Goal: Task Accomplishment & Management: Complete application form

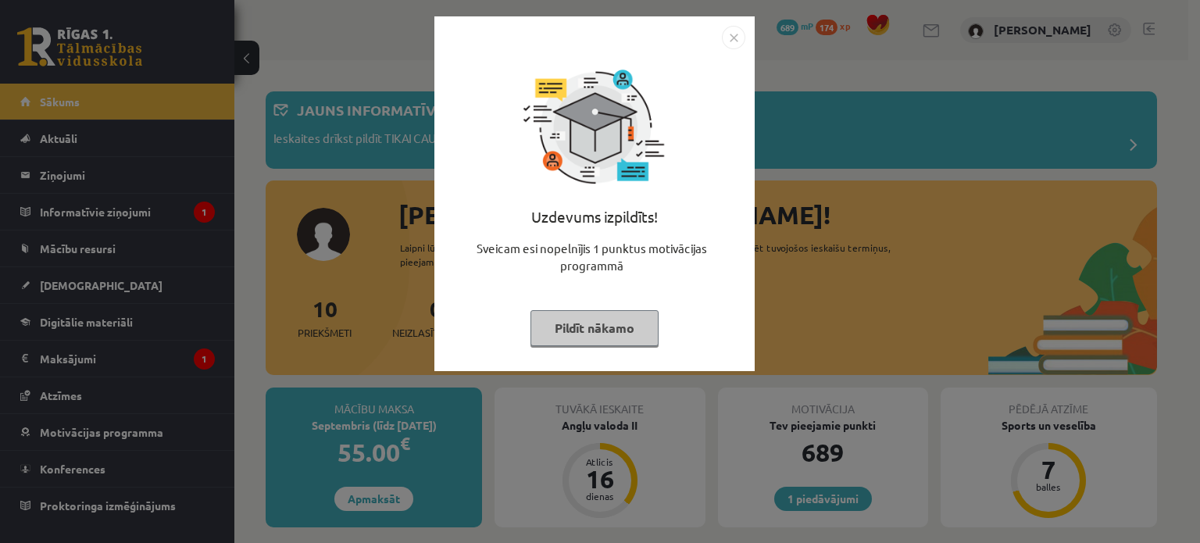
click at [732, 41] on img "Close" at bounding box center [733, 37] width 23 height 23
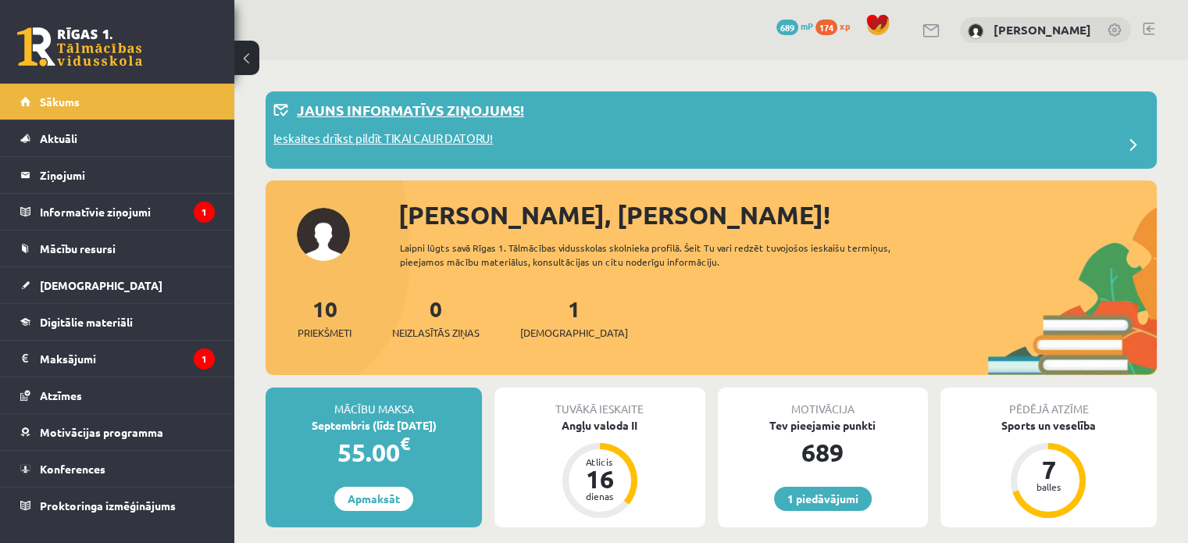
click at [501, 142] on div "Ieskaites drīkst pildīt TIKAI CAUR DATORU!" at bounding box center [710, 145] width 875 height 31
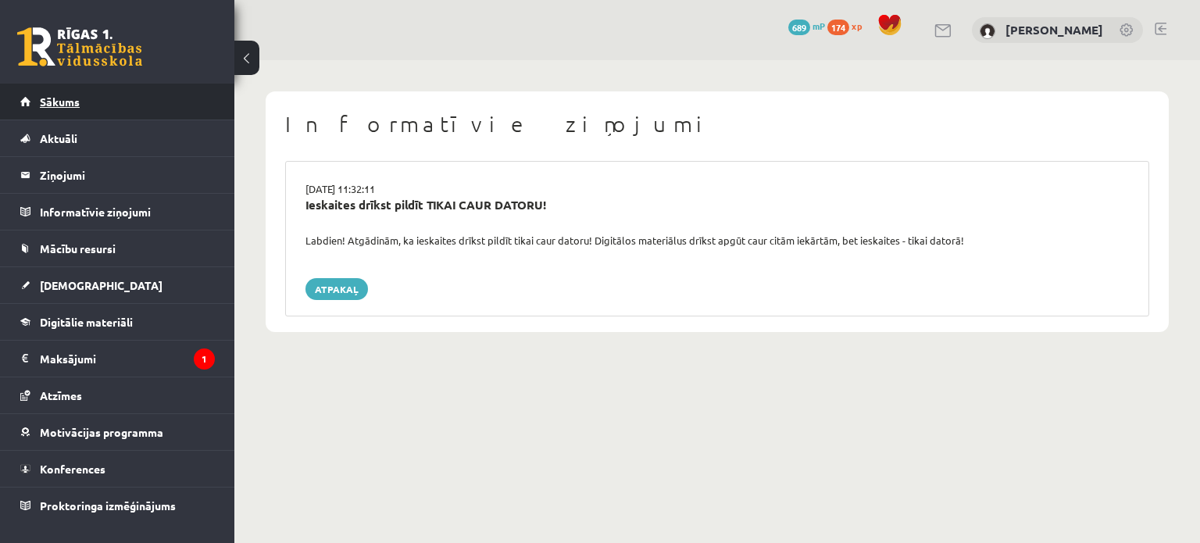
click at [153, 109] on link "Sākums" at bounding box center [117, 102] width 194 height 36
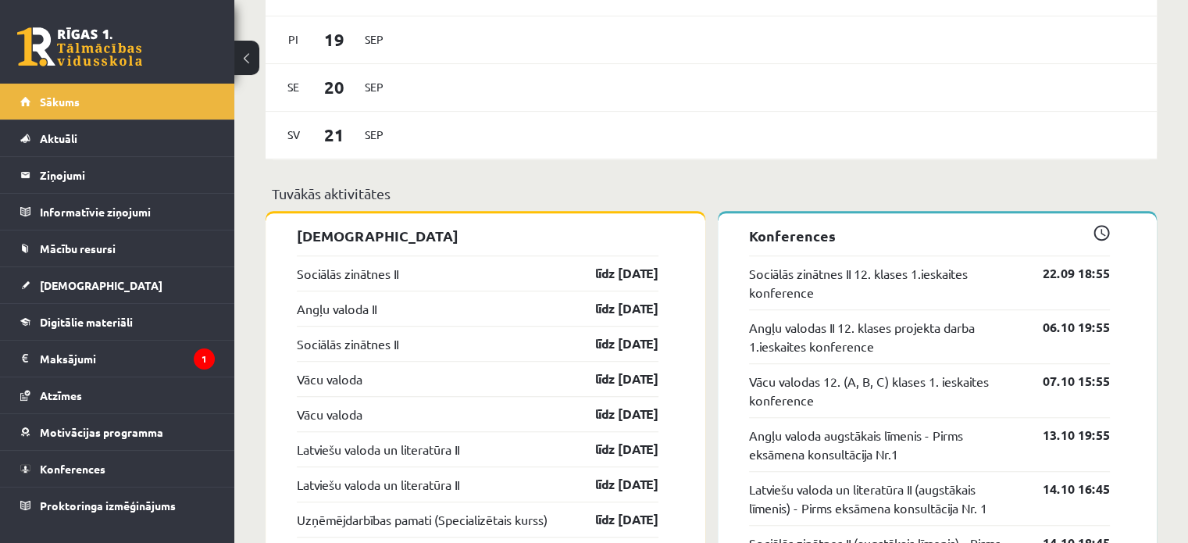
scroll to position [1108, 0]
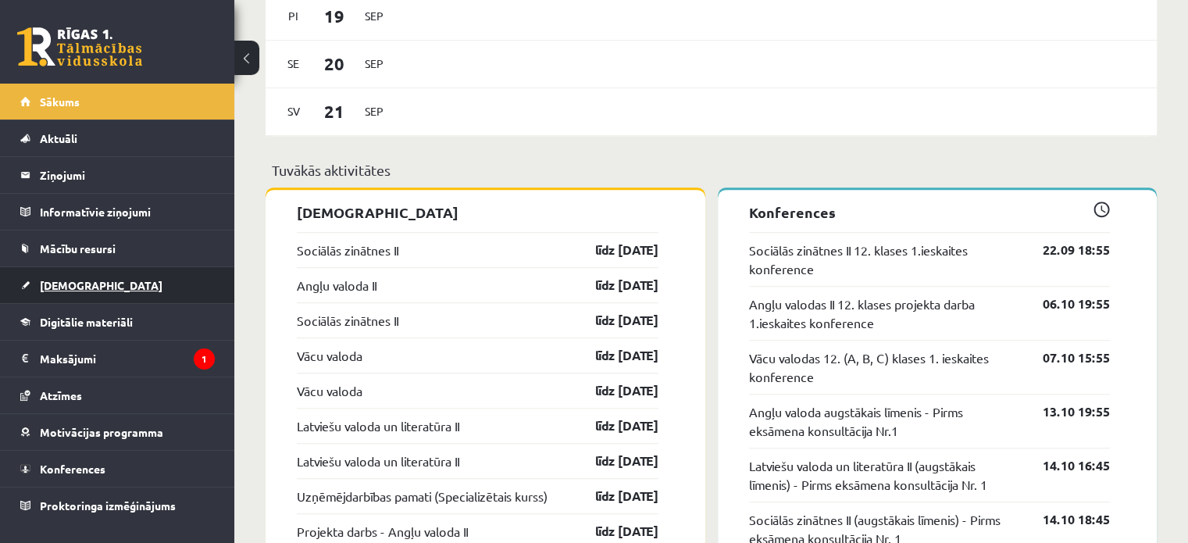
click at [113, 268] on link "[DEMOGRAPHIC_DATA]" at bounding box center [117, 285] width 194 height 36
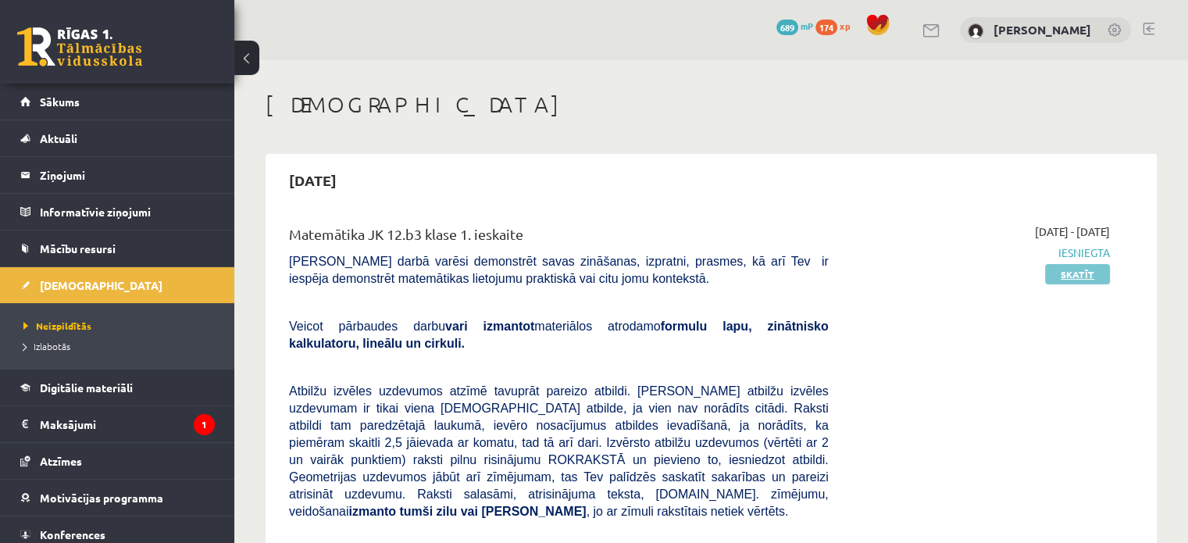
click at [1085, 272] on link "Skatīt" at bounding box center [1077, 274] width 65 height 20
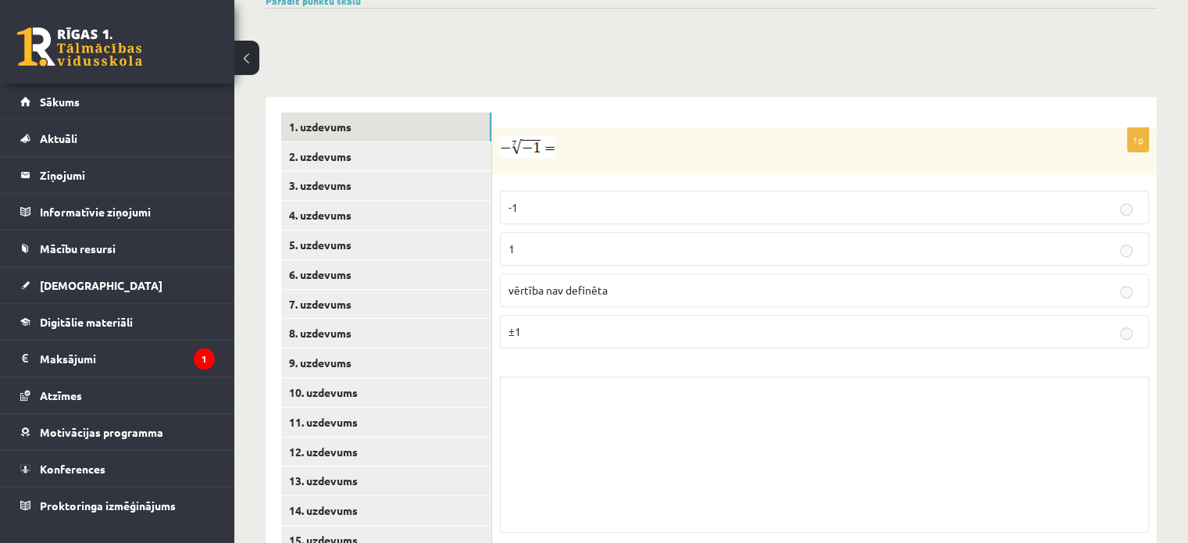
scroll to position [589, 0]
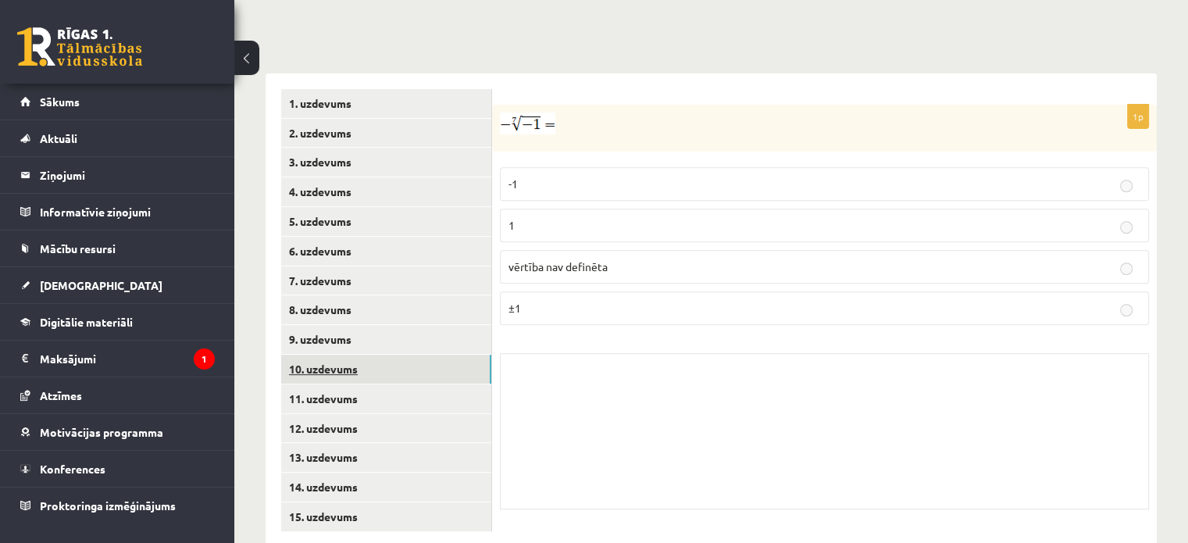
click at [407, 355] on link "10. uzdevums" at bounding box center [386, 369] width 210 height 29
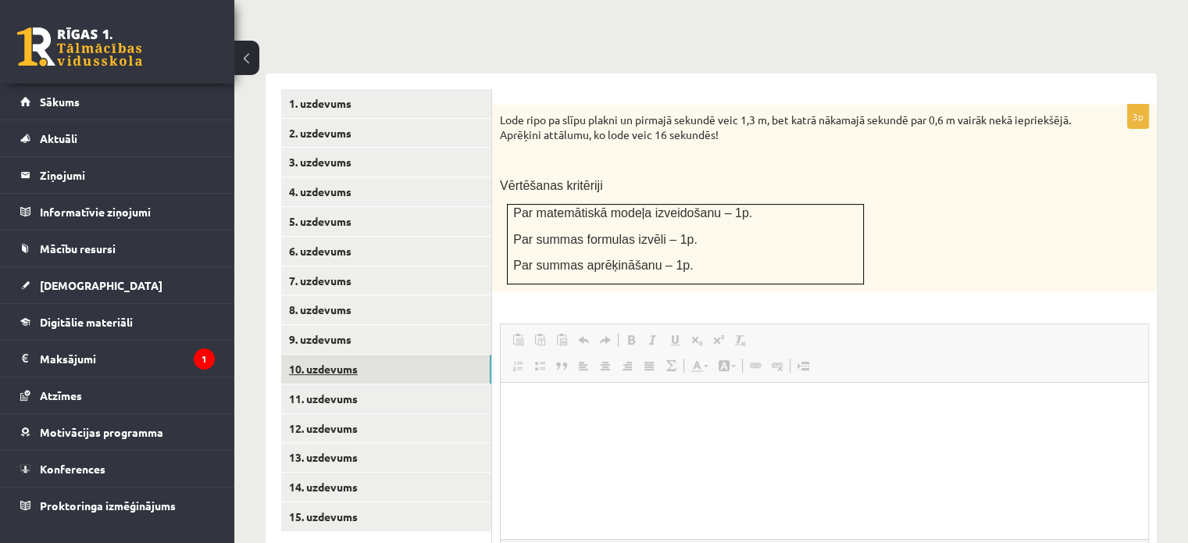
scroll to position [0, 0]
click at [328, 355] on link "10. uzdevums" at bounding box center [386, 369] width 210 height 29
click at [339, 325] on link "9. uzdevums" at bounding box center [386, 339] width 210 height 29
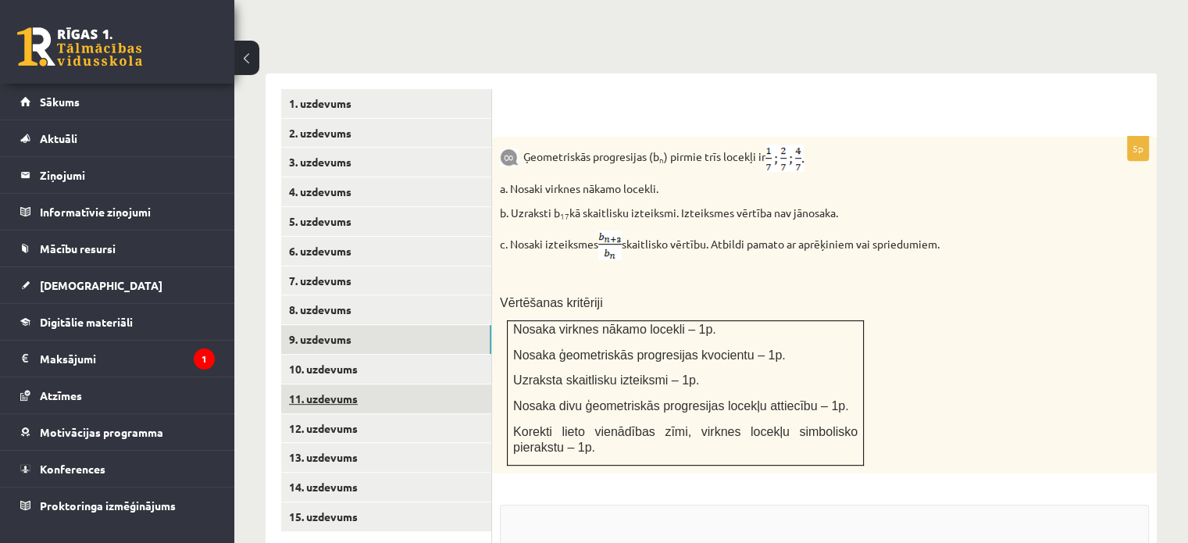
click at [340, 384] on link "11. uzdevums" at bounding box center [386, 398] width 210 height 29
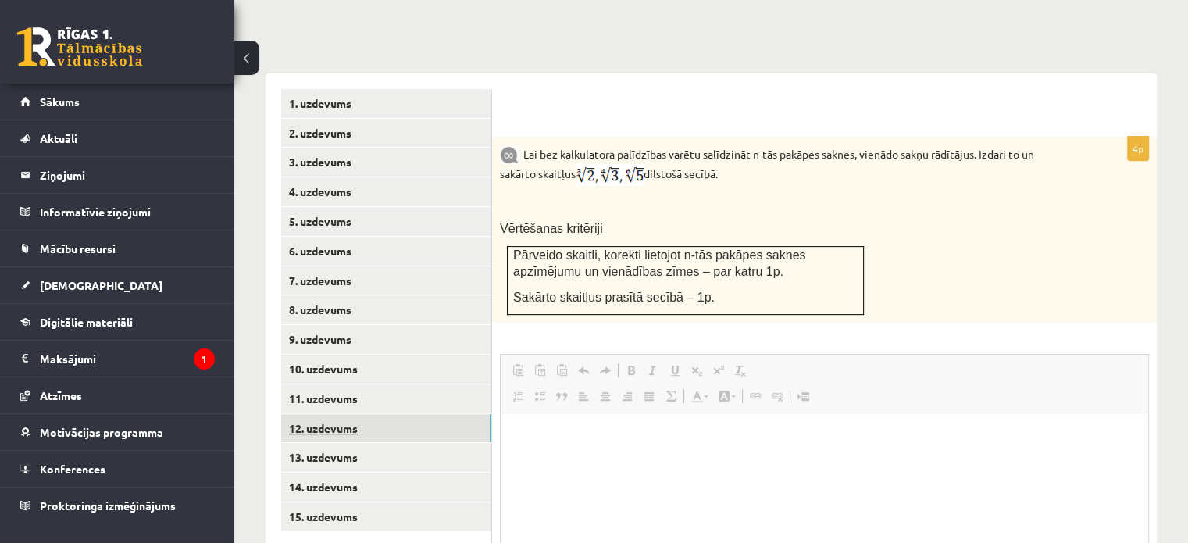
click at [343, 414] on link "12. uzdevums" at bounding box center [386, 428] width 210 height 29
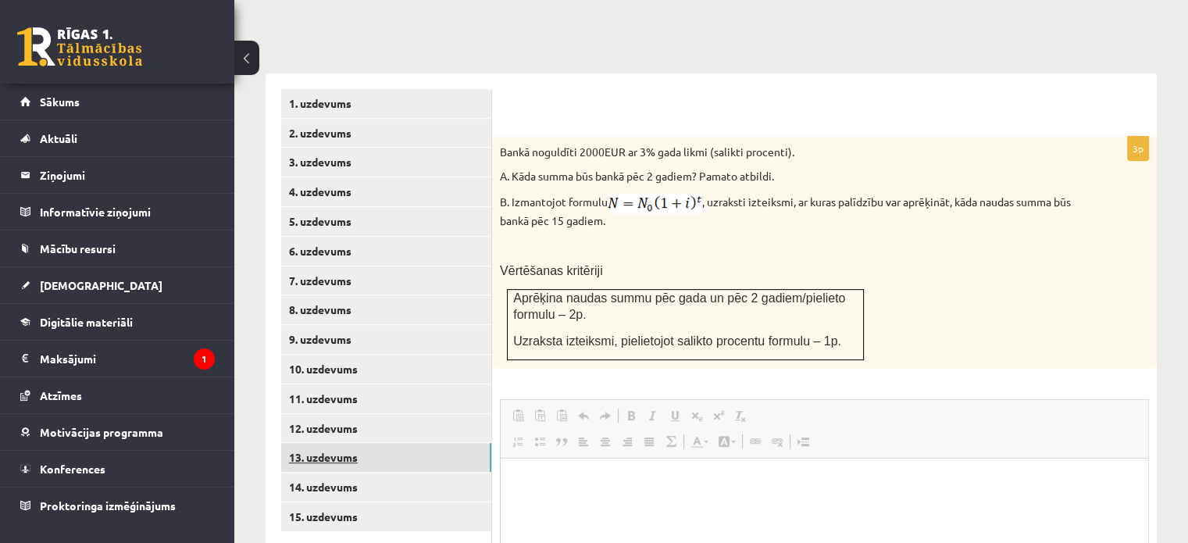
click at [340, 443] on link "13. uzdevums" at bounding box center [386, 457] width 210 height 29
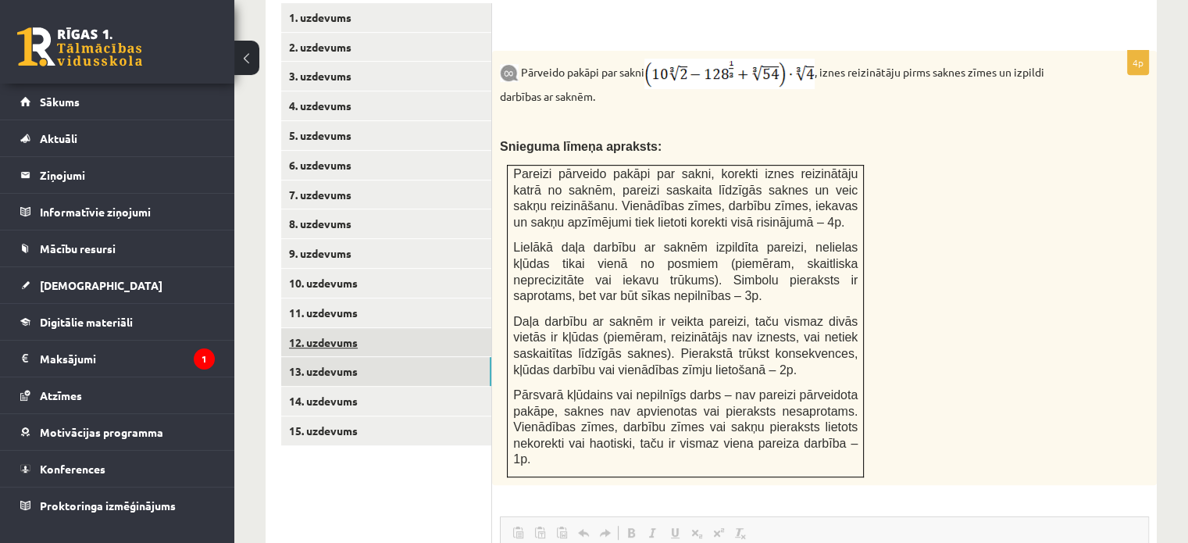
scroll to position [673, 0]
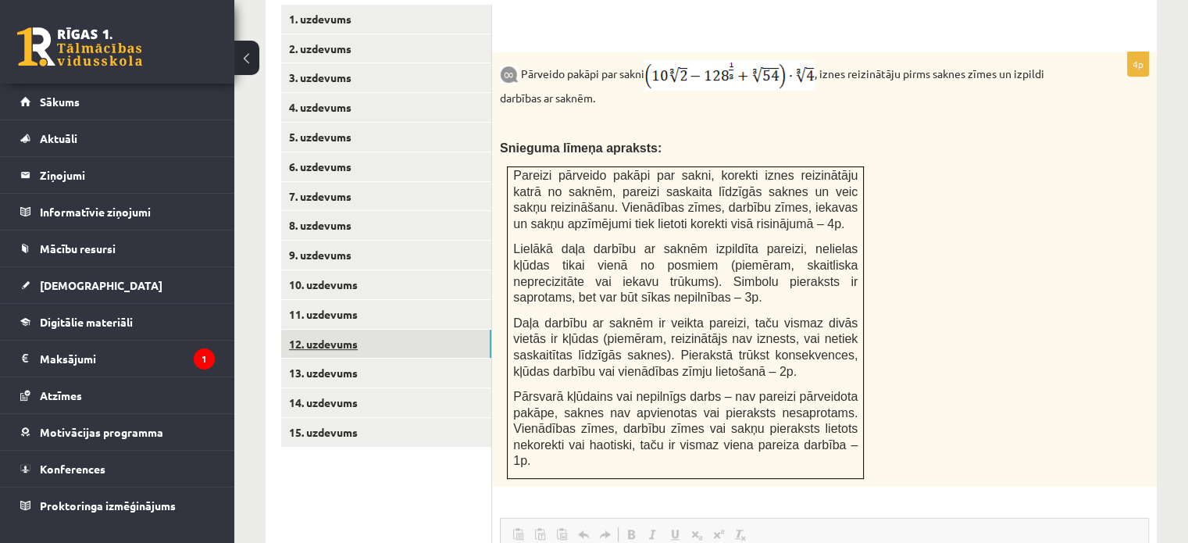
click at [325, 330] on link "12. uzdevums" at bounding box center [386, 344] width 210 height 29
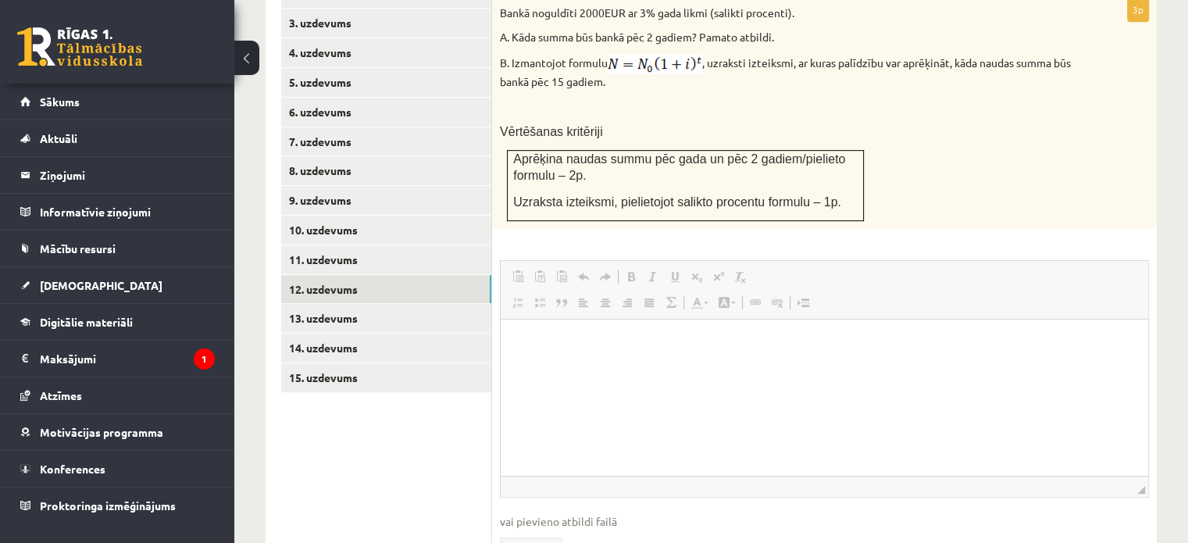
scroll to position [693, 0]
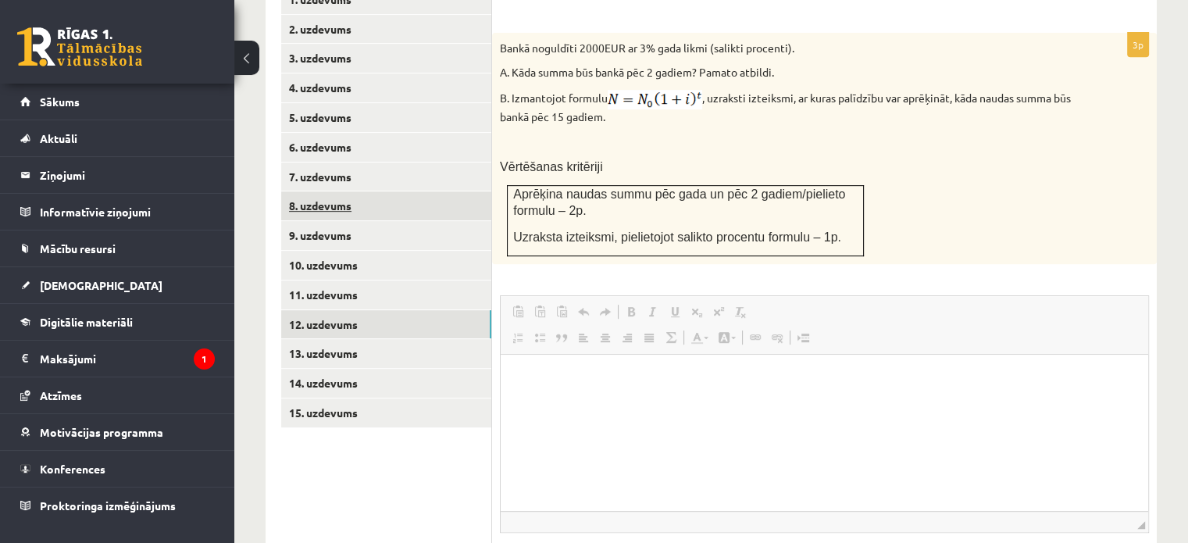
click at [331, 191] on link "8. uzdevums" at bounding box center [386, 205] width 210 height 29
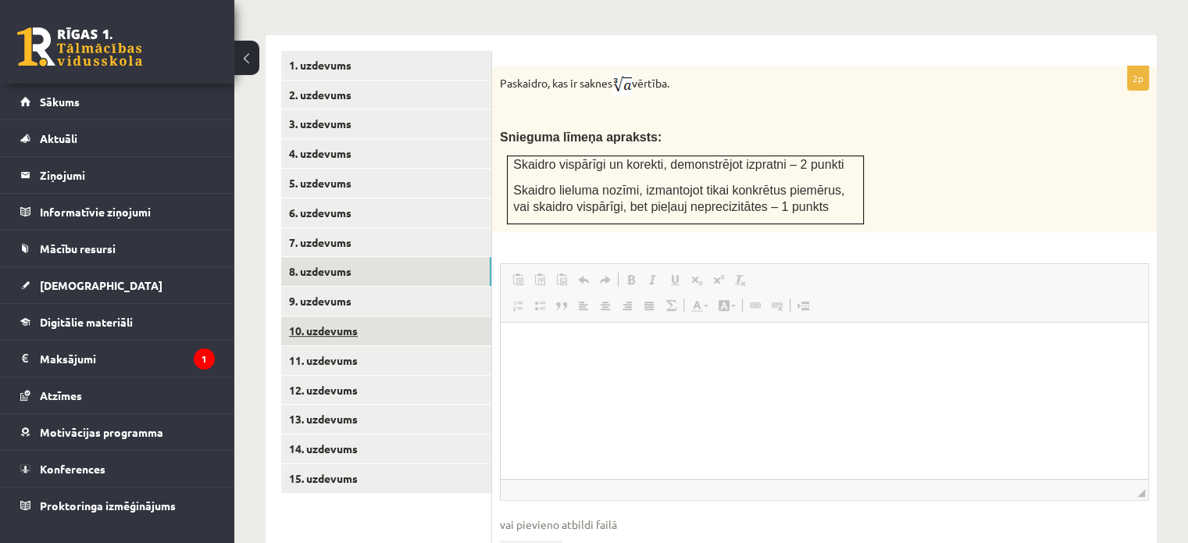
scroll to position [0, 0]
click at [346, 316] on link "10. uzdevums" at bounding box center [386, 330] width 210 height 29
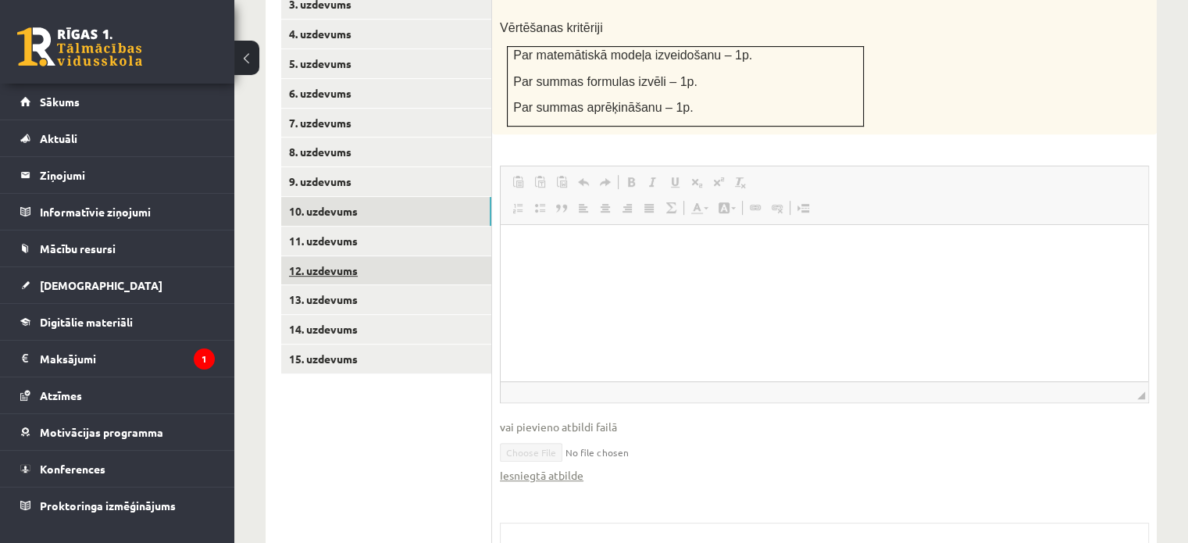
click at [337, 256] on link "12. uzdevums" at bounding box center [386, 270] width 210 height 29
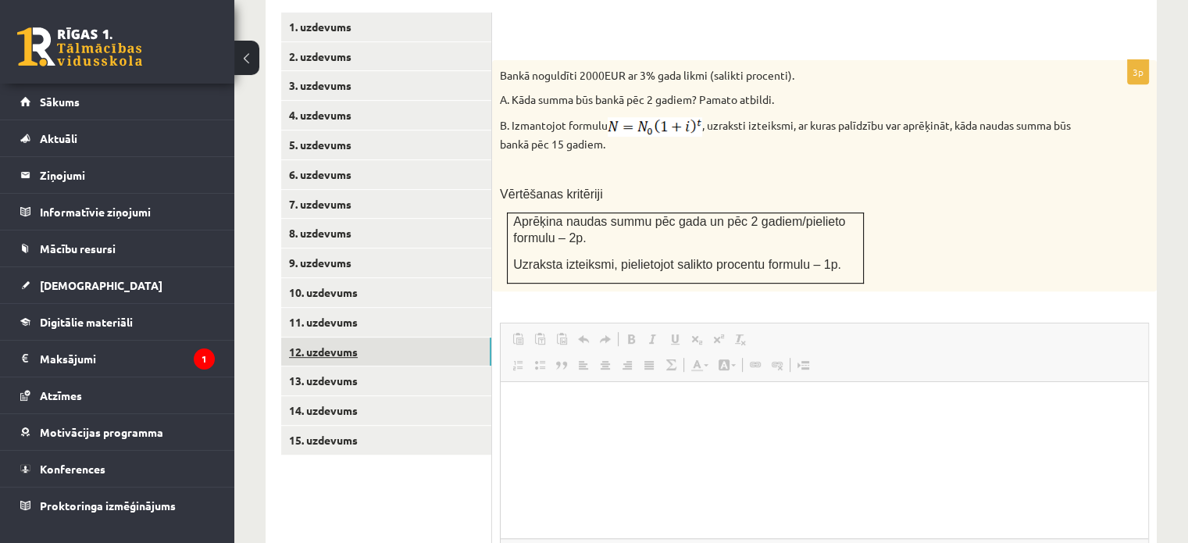
scroll to position [687, 0]
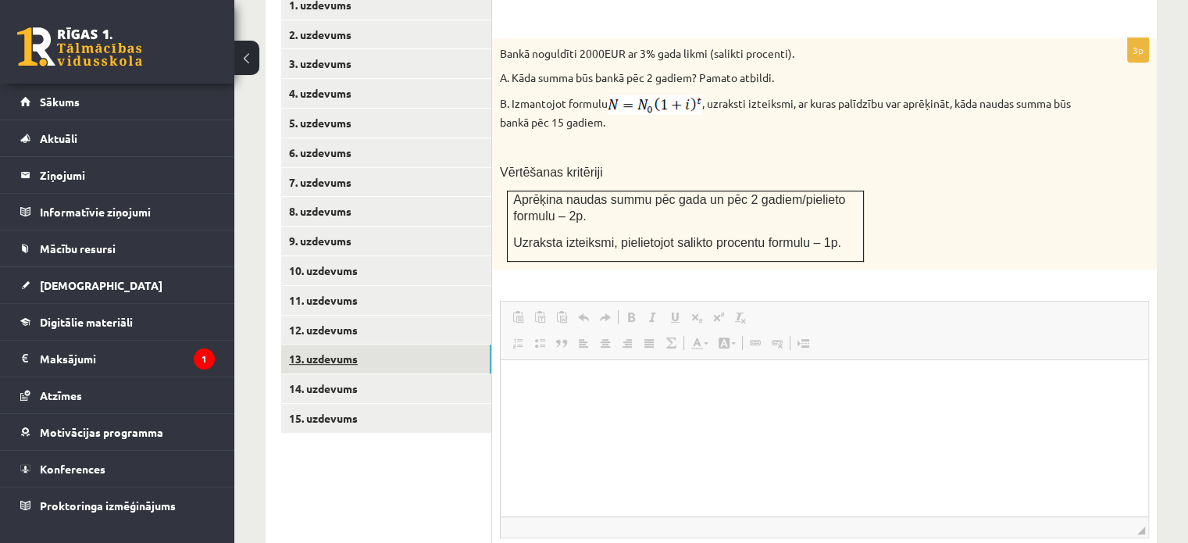
click at [309, 344] on link "13. uzdevums" at bounding box center [386, 358] width 210 height 29
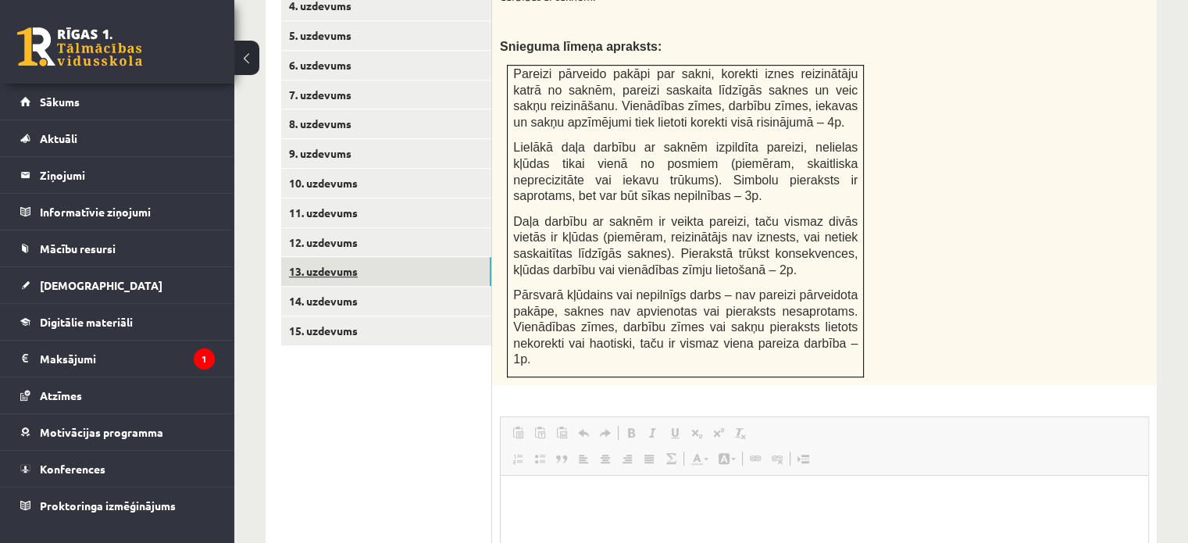
scroll to position [750, 0]
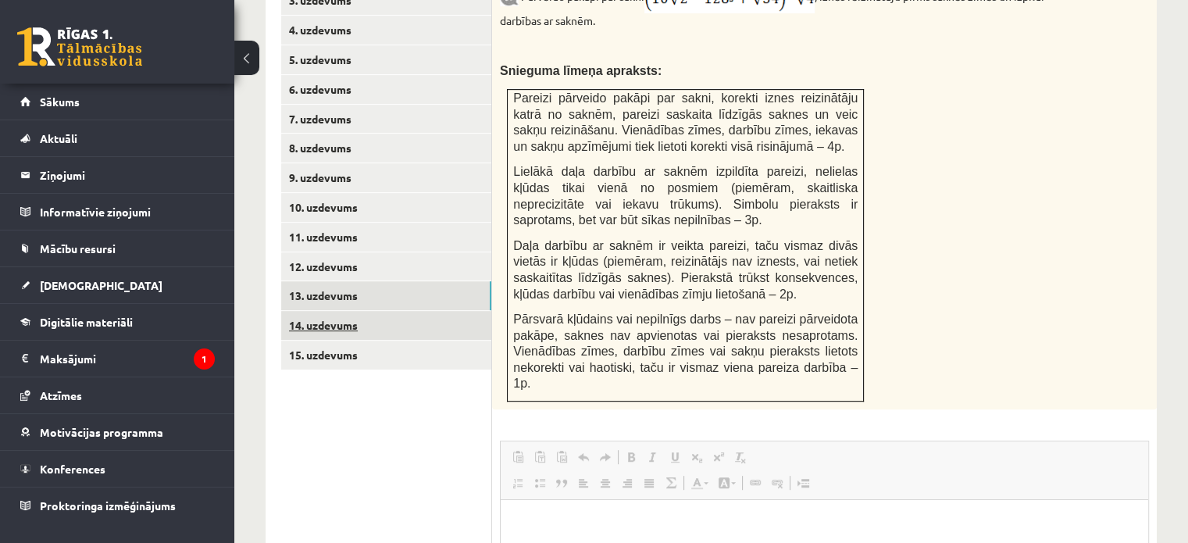
click at [340, 311] on link "14. uzdevums" at bounding box center [386, 325] width 210 height 29
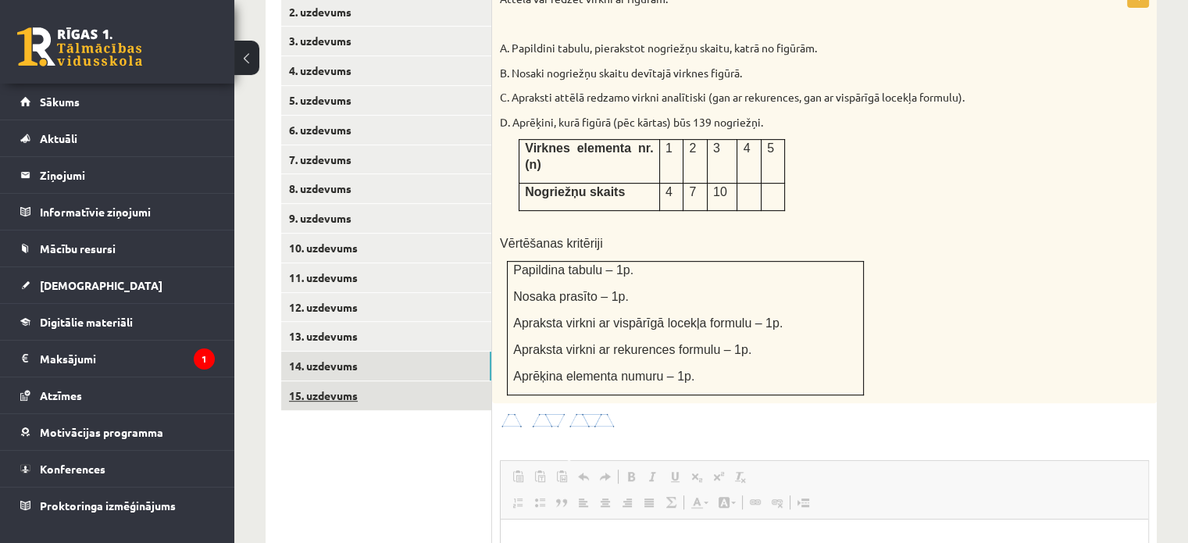
scroll to position [706, 0]
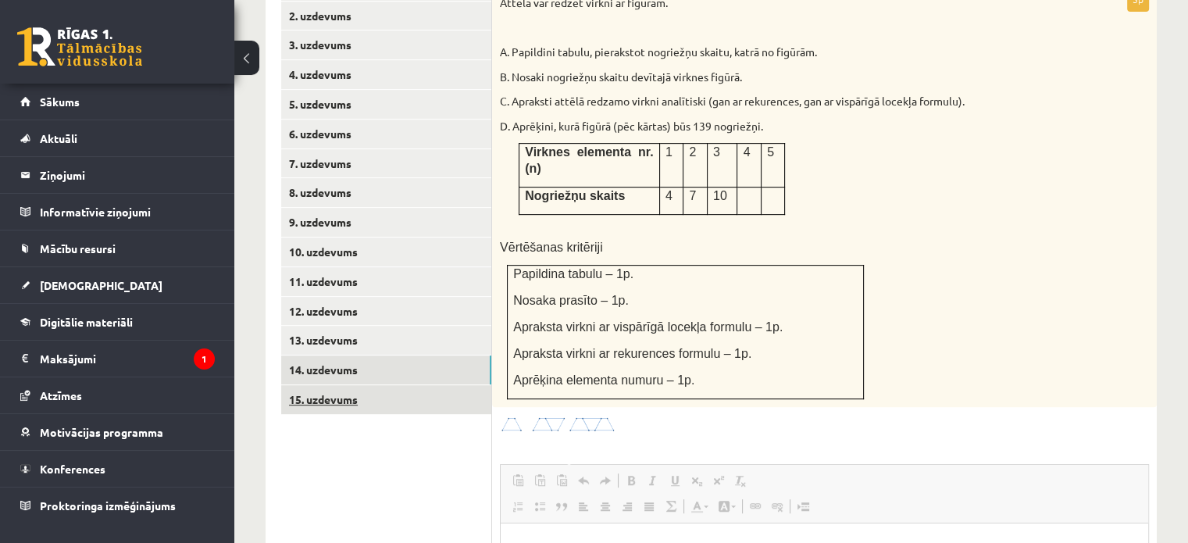
click at [324, 385] on link "15. uzdevums" at bounding box center [386, 399] width 210 height 29
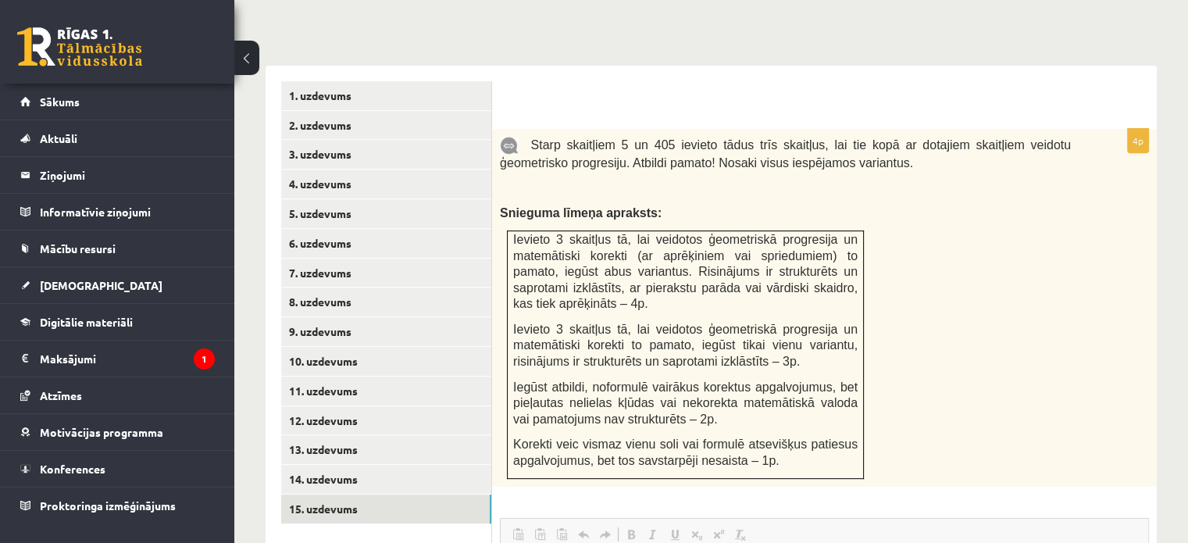
scroll to position [597, 0]
click at [350, 406] on link "12. uzdevums" at bounding box center [386, 420] width 210 height 29
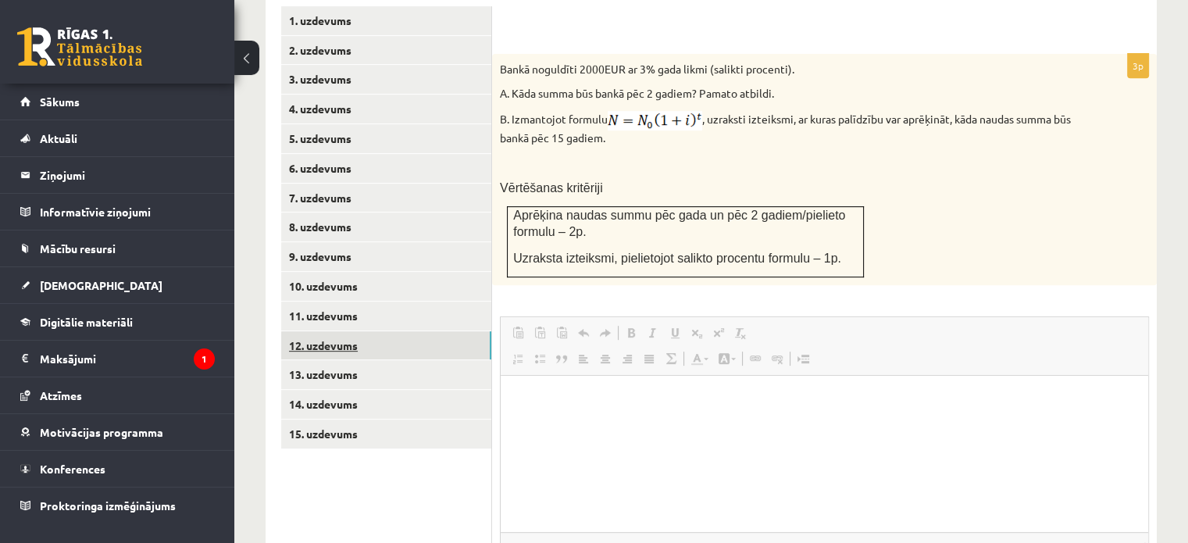
scroll to position [678, 0]
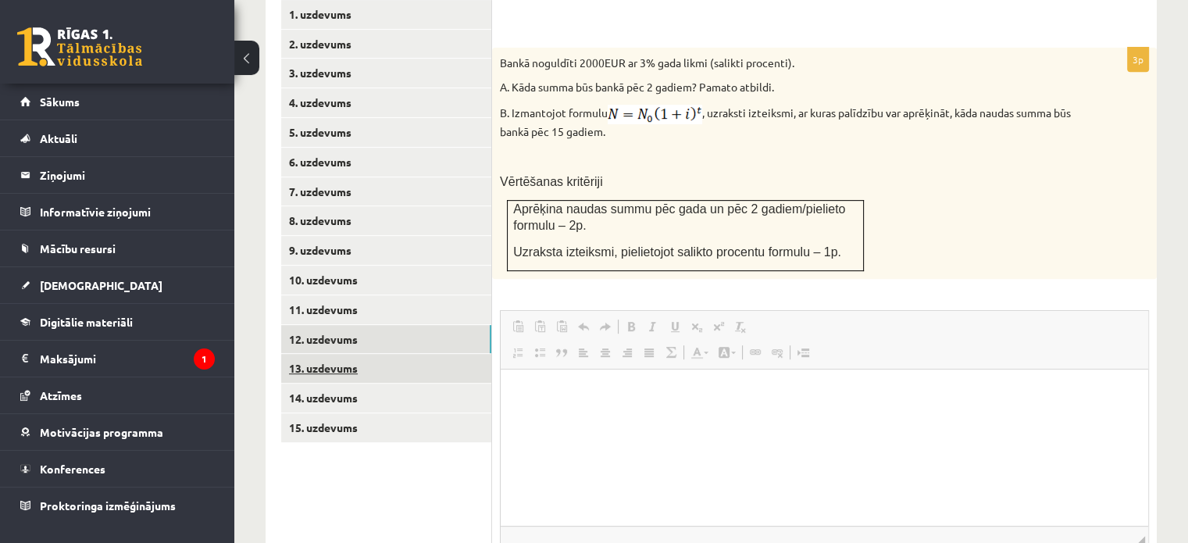
click at [330, 354] on link "13. uzdevums" at bounding box center [386, 368] width 210 height 29
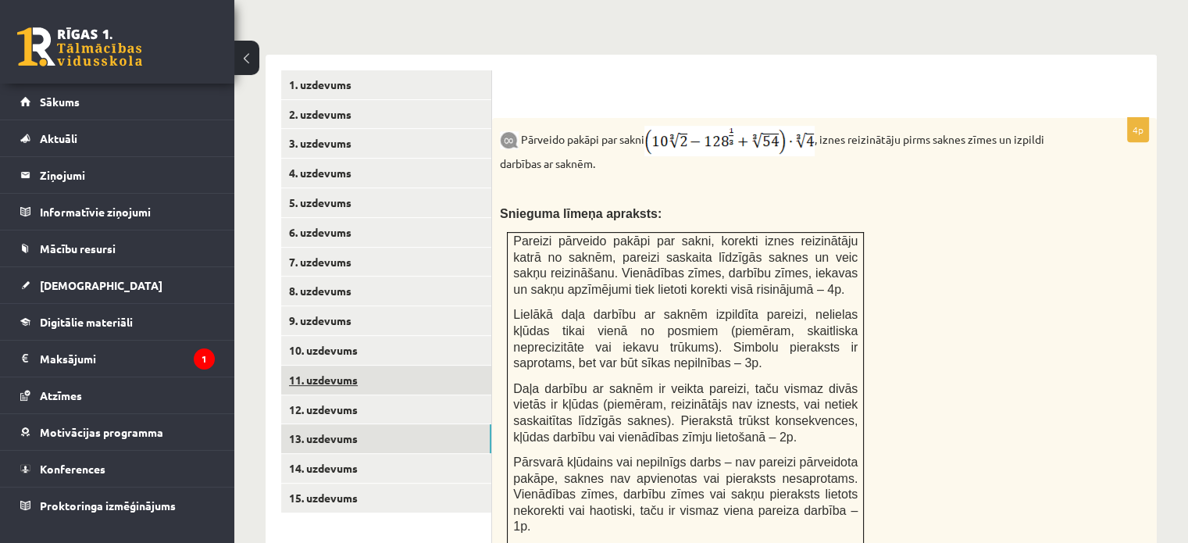
scroll to position [600, 0]
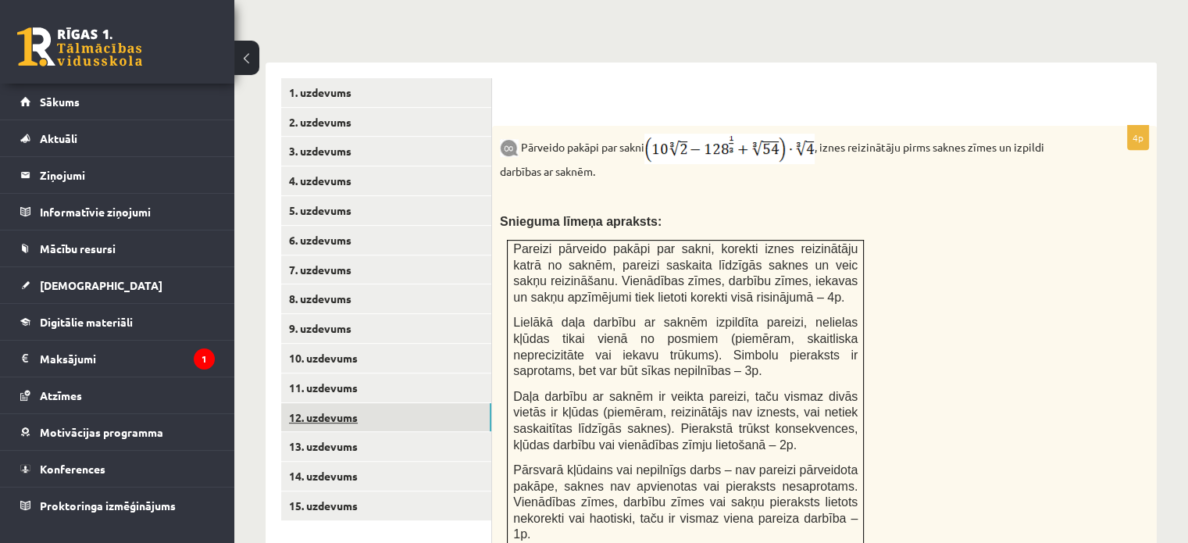
click at [365, 403] on link "12. uzdevums" at bounding box center [386, 417] width 210 height 29
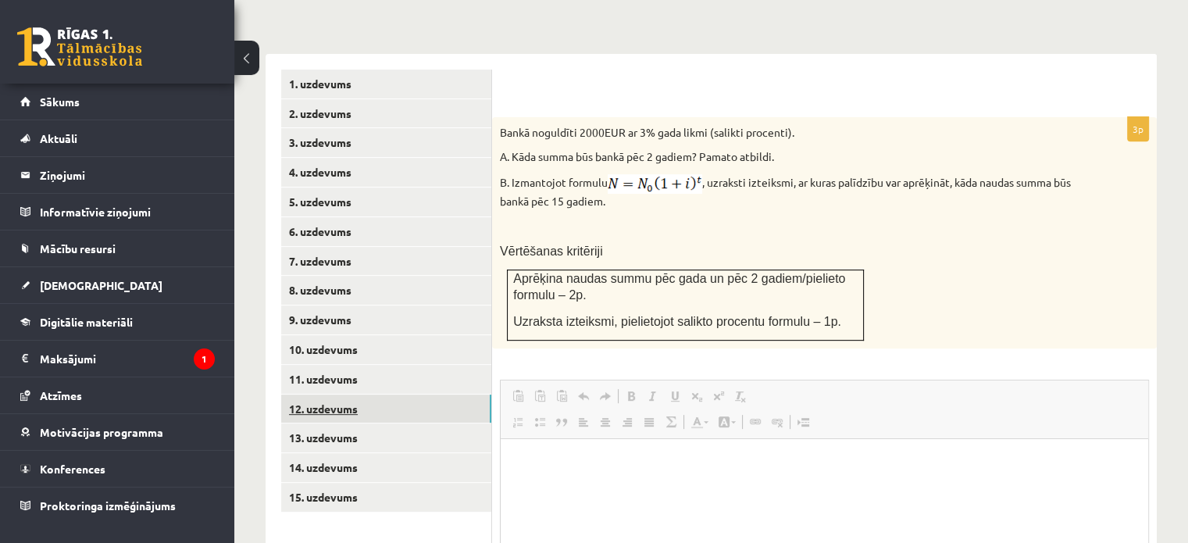
scroll to position [623, 0]
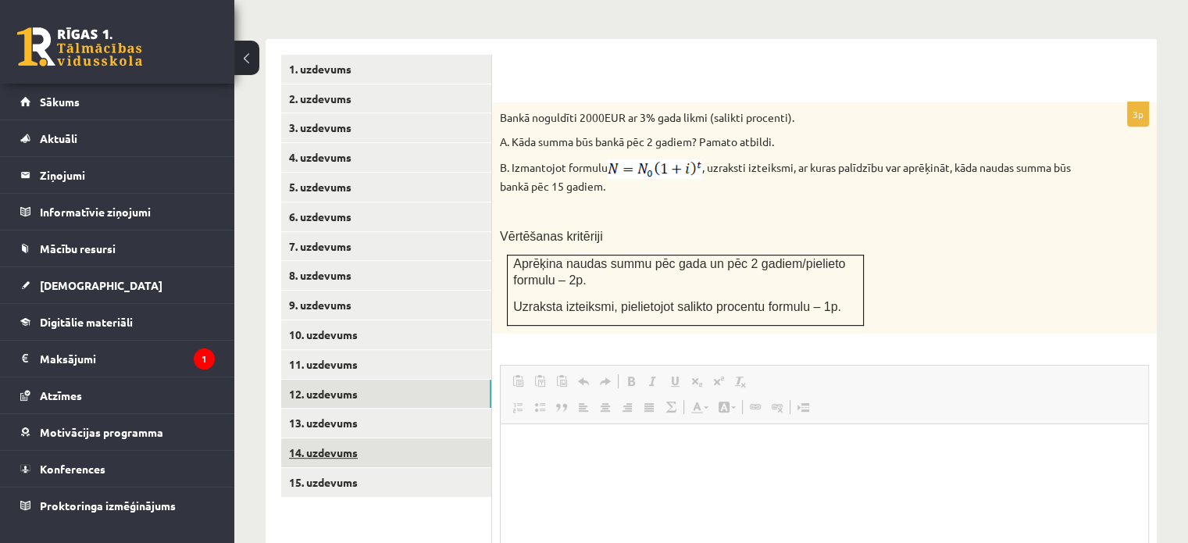
click at [333, 438] on link "14. uzdevums" at bounding box center [386, 452] width 210 height 29
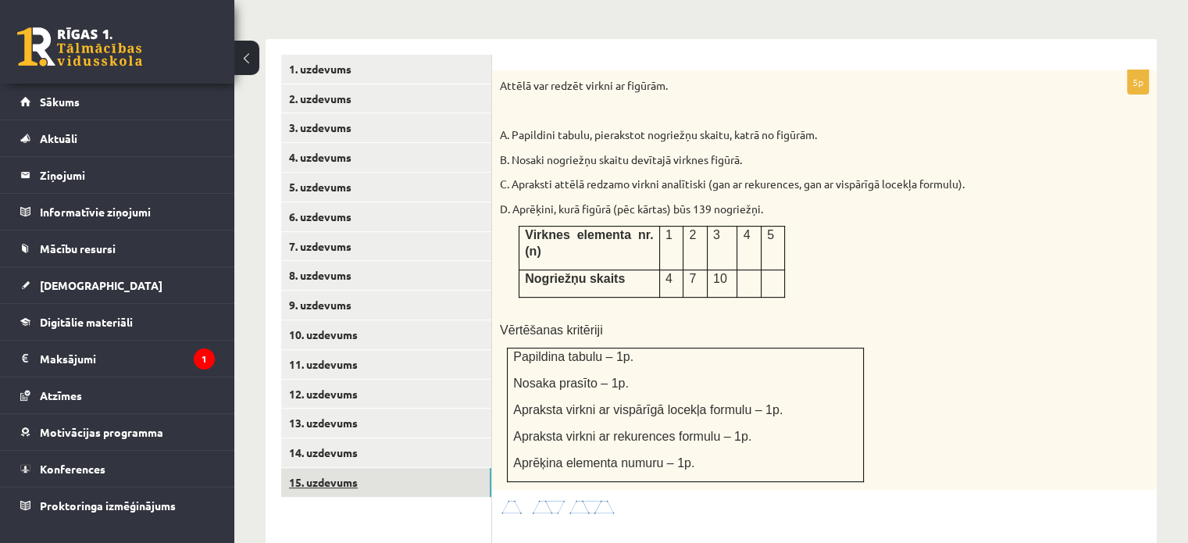
click at [350, 468] on link "15. uzdevums" at bounding box center [386, 482] width 210 height 29
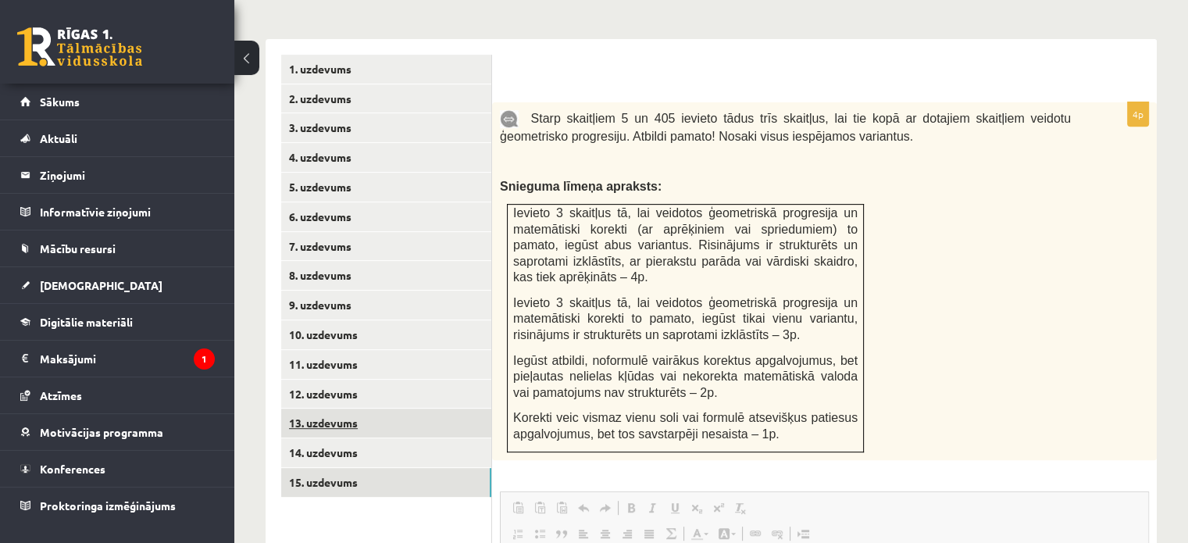
scroll to position [0, 0]
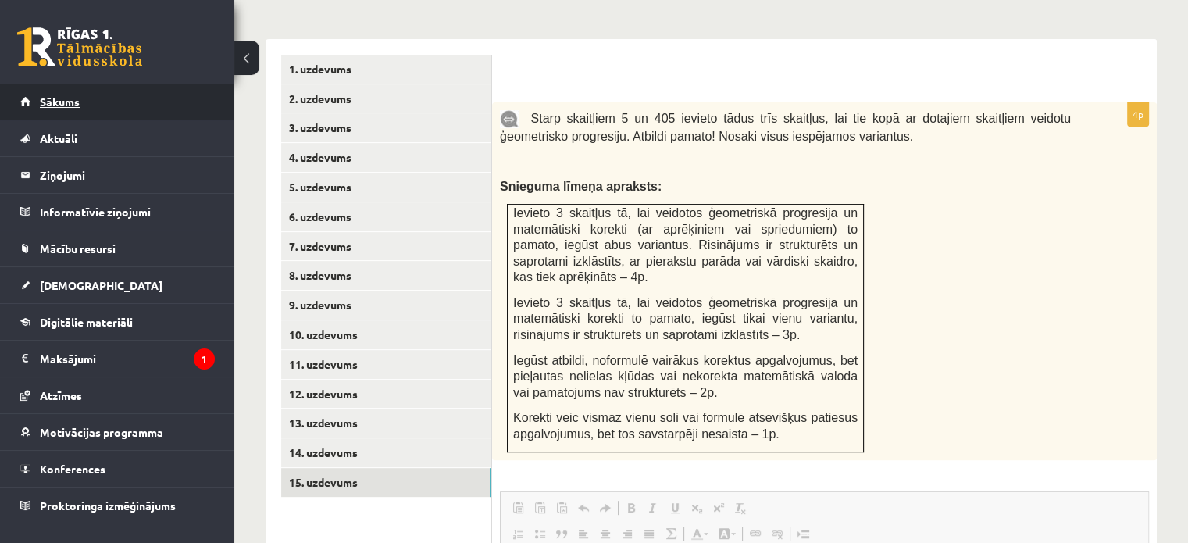
click at [137, 96] on link "Sākums" at bounding box center [117, 102] width 194 height 36
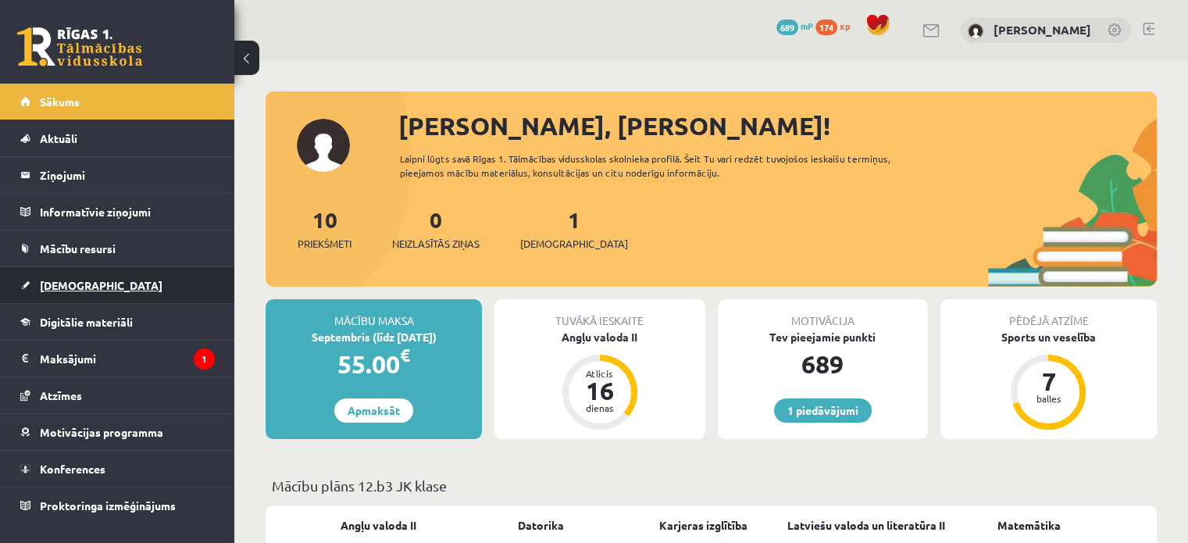
click at [73, 293] on link "[DEMOGRAPHIC_DATA]" at bounding box center [117, 285] width 194 height 36
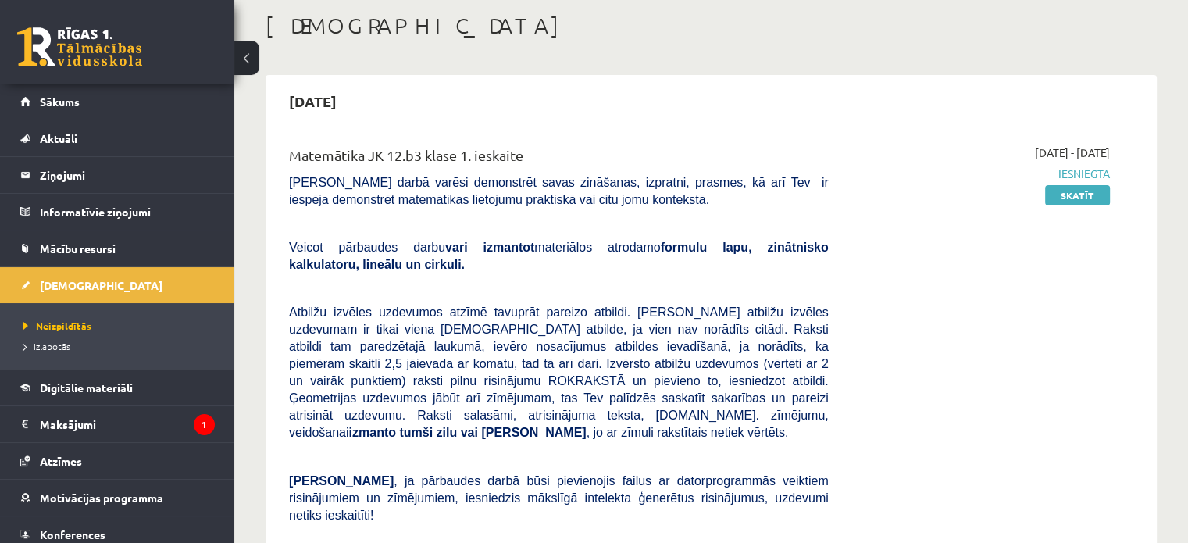
scroll to position [91, 0]
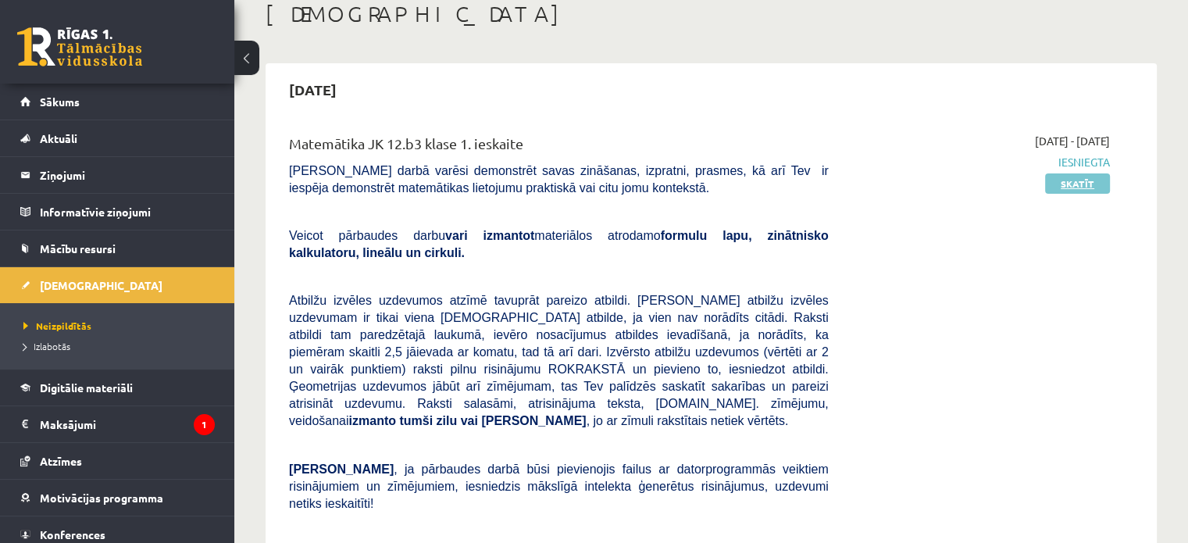
click at [1062, 174] on link "Skatīt" at bounding box center [1077, 183] width 65 height 20
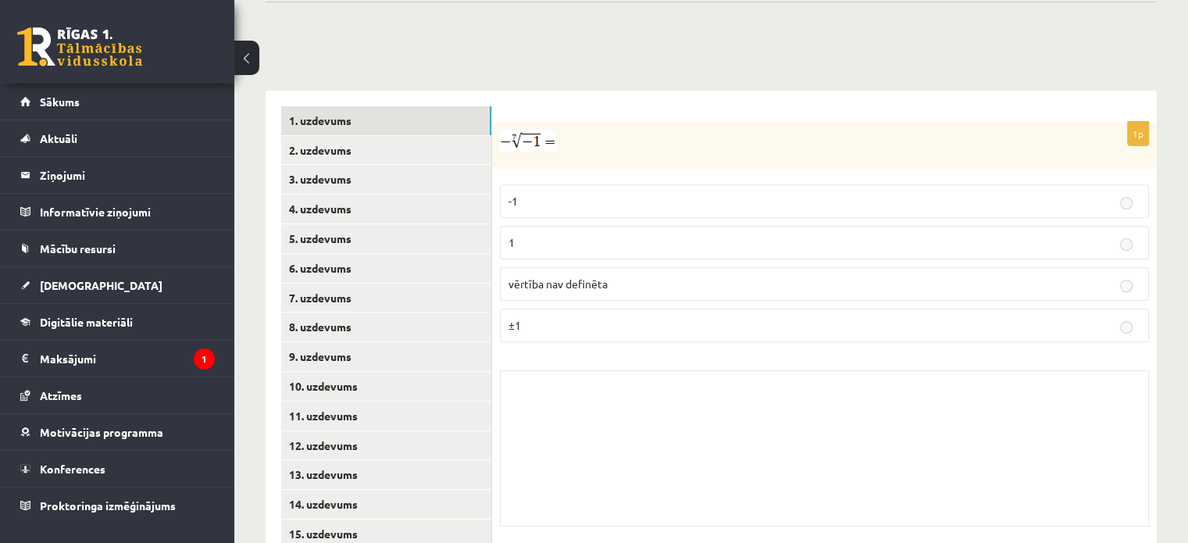
scroll to position [589, 0]
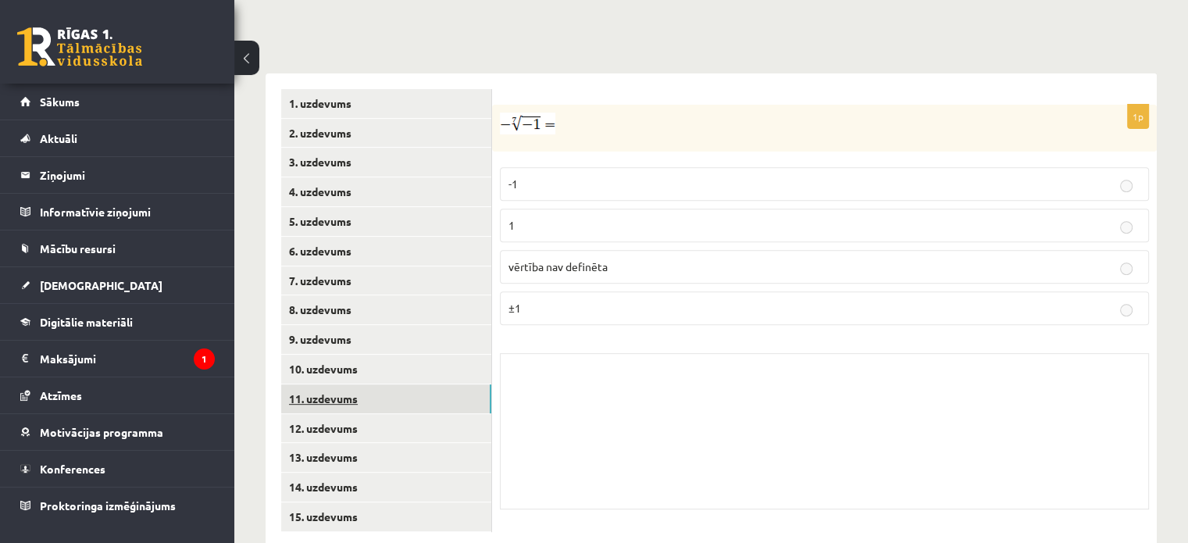
click at [381, 384] on link "11. uzdevums" at bounding box center [386, 398] width 210 height 29
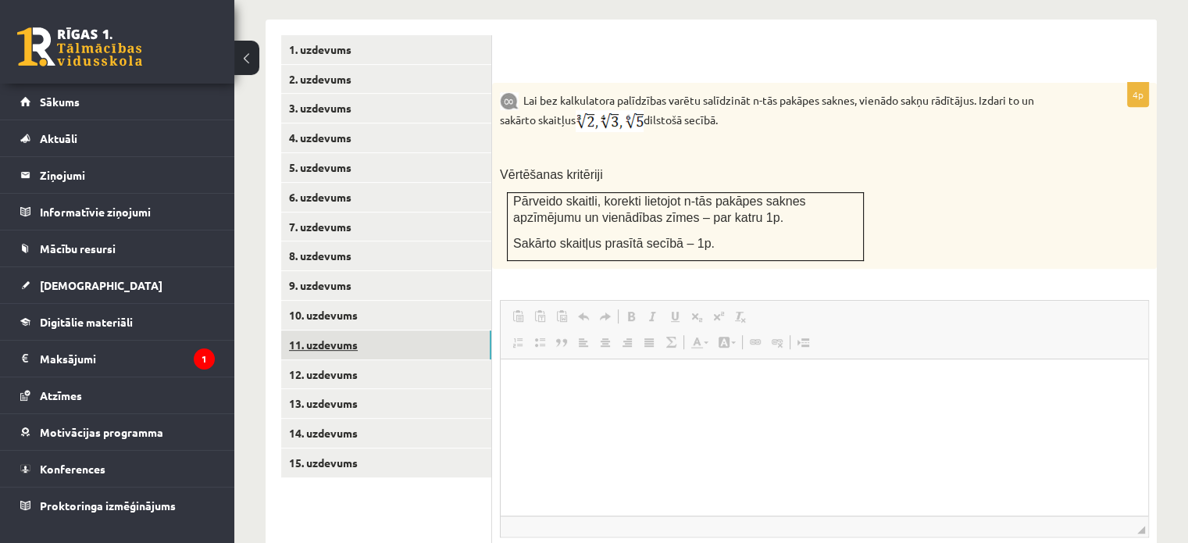
scroll to position [640, 0]
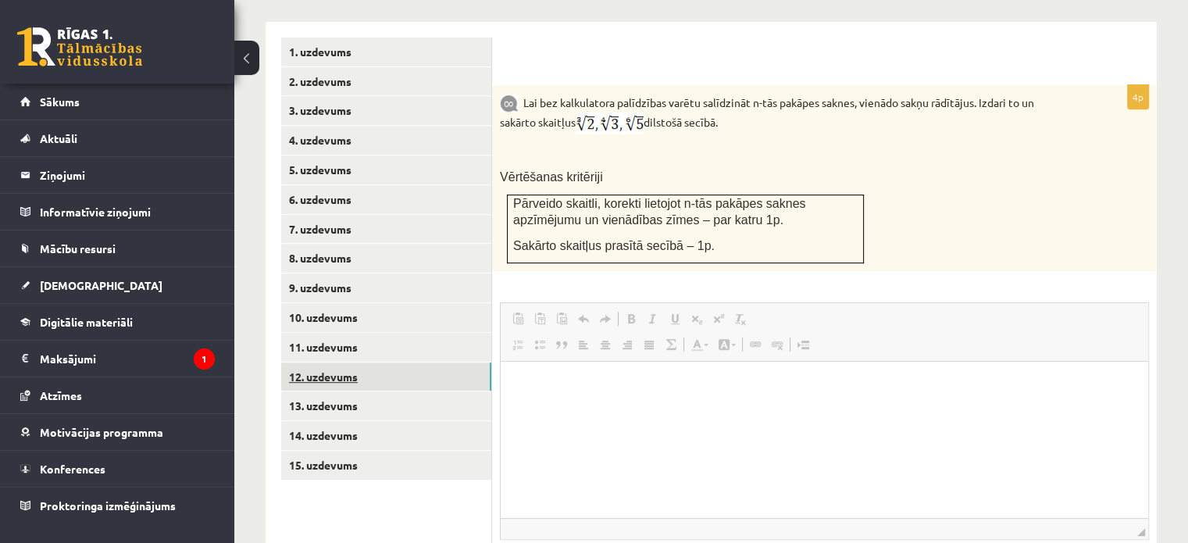
click at [347, 362] on link "12. uzdevums" at bounding box center [386, 376] width 210 height 29
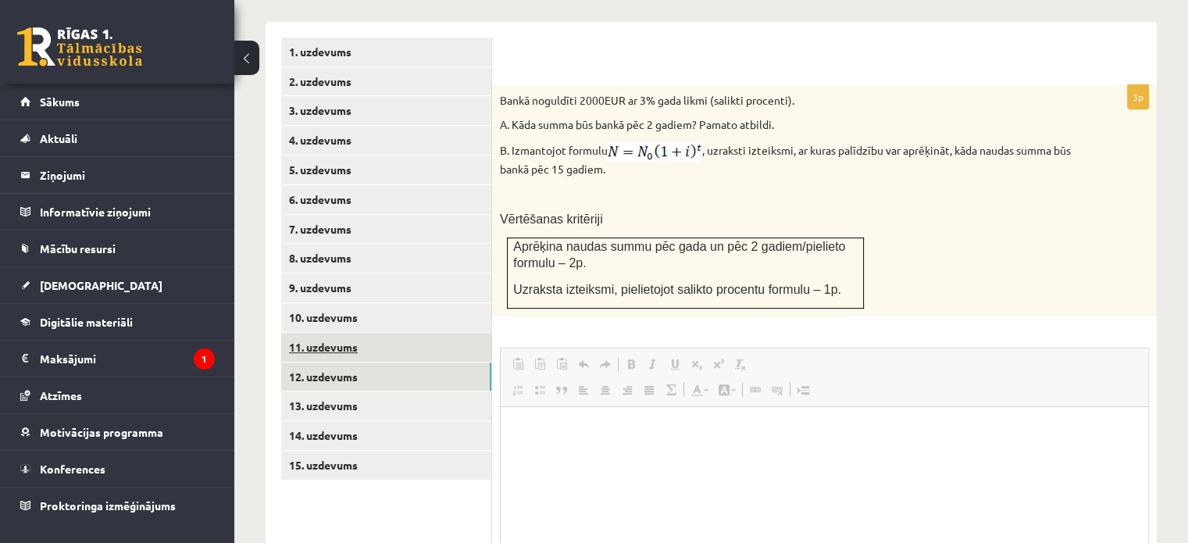
scroll to position [0, 0]
click at [331, 333] on link "11. uzdevums" at bounding box center [386, 347] width 210 height 29
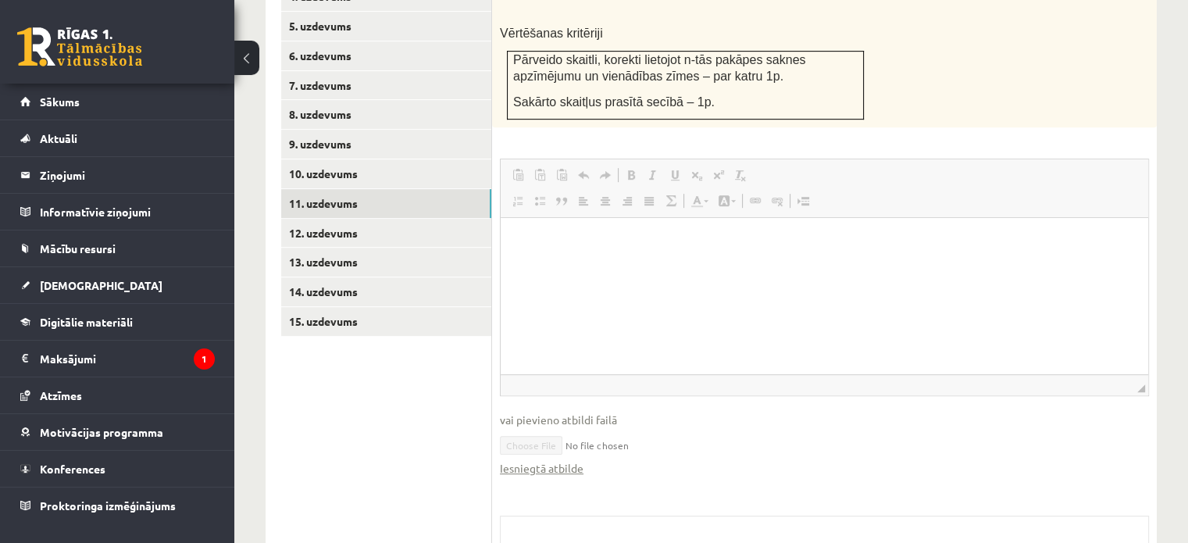
scroll to position [785, 0]
click at [572, 459] on link "Iesniegtā atbilde" at bounding box center [542, 467] width 84 height 16
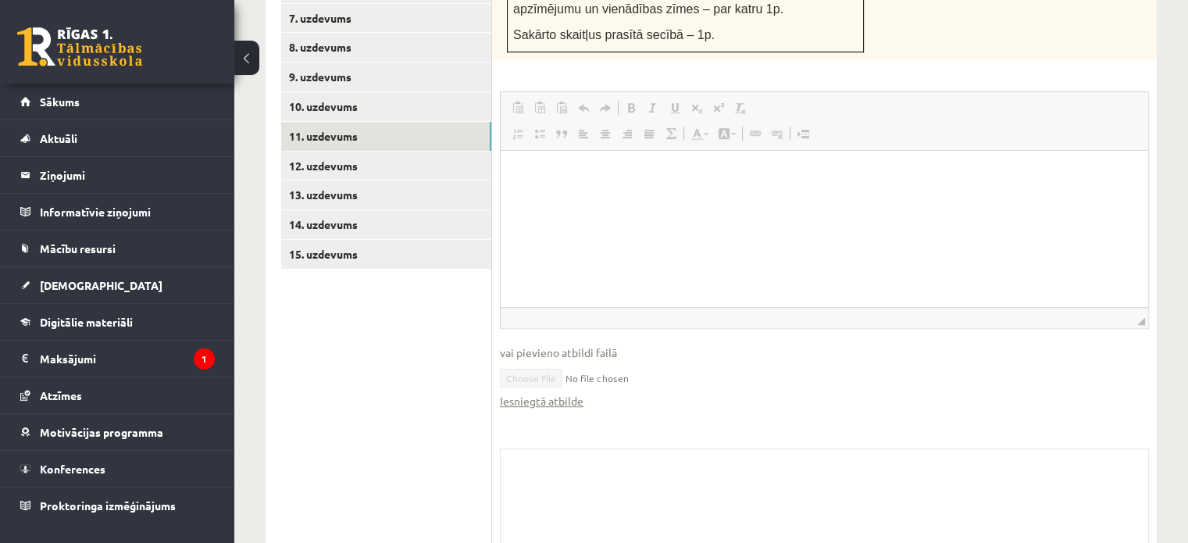
scroll to position [853, 0]
click at [551, 391] on link "Iesniegtā atbilde" at bounding box center [542, 399] width 84 height 16
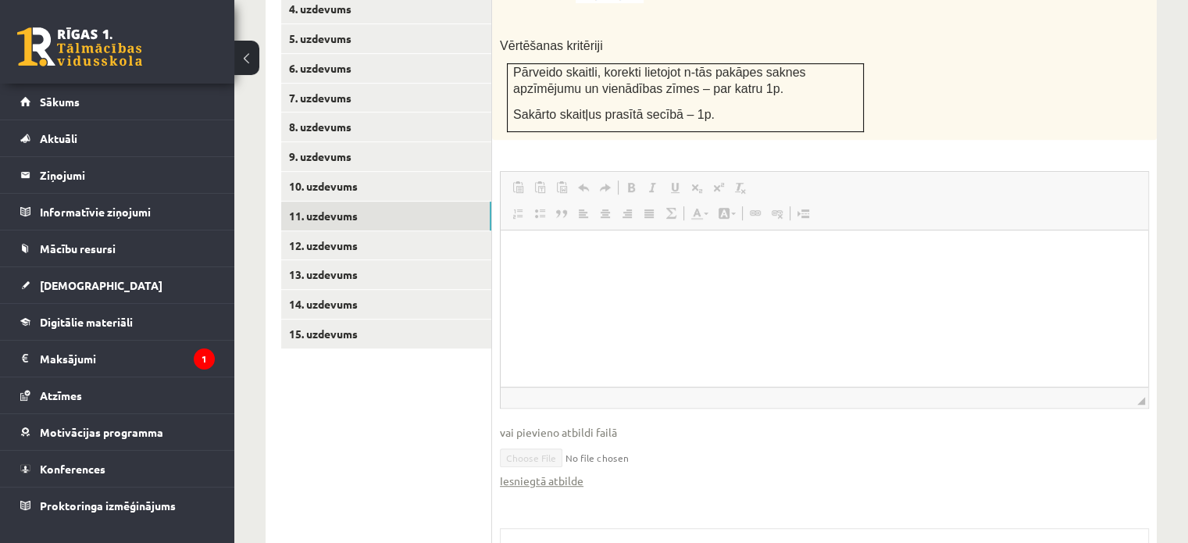
scroll to position [584, 0]
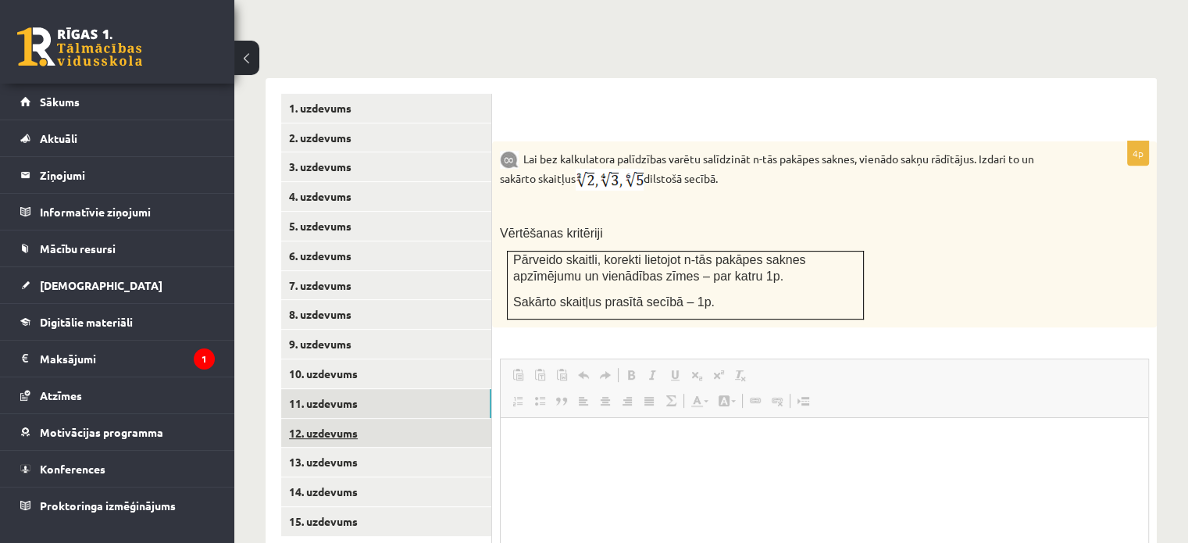
click at [339, 419] on link "12. uzdevums" at bounding box center [386, 433] width 210 height 29
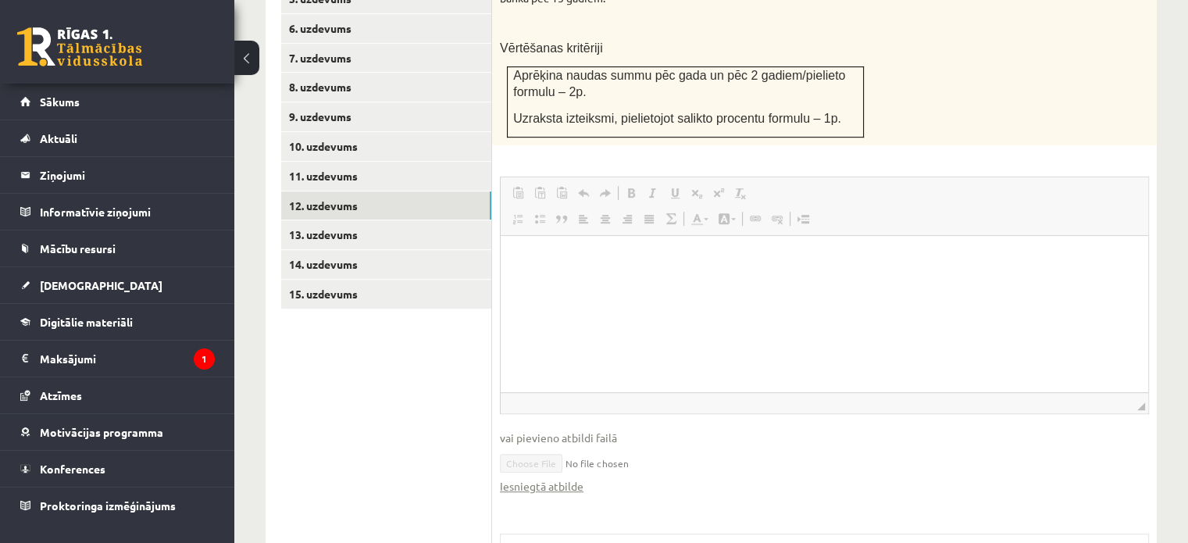
scroll to position [825, 0]
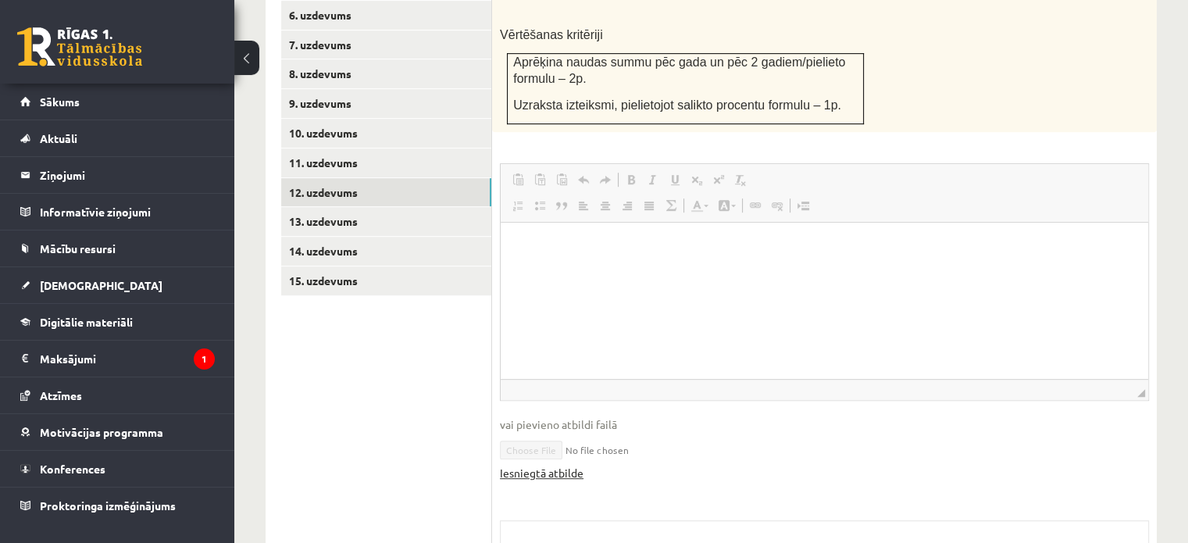
click at [571, 465] on link "Iesniegtā atbilde" at bounding box center [542, 473] width 84 height 16
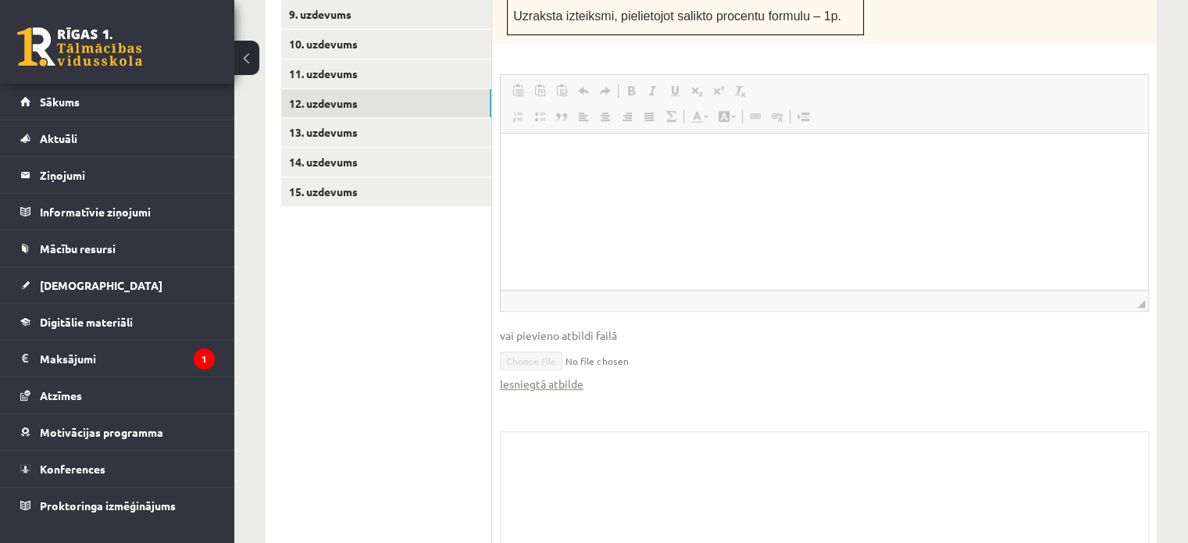
scroll to position [935, 0]
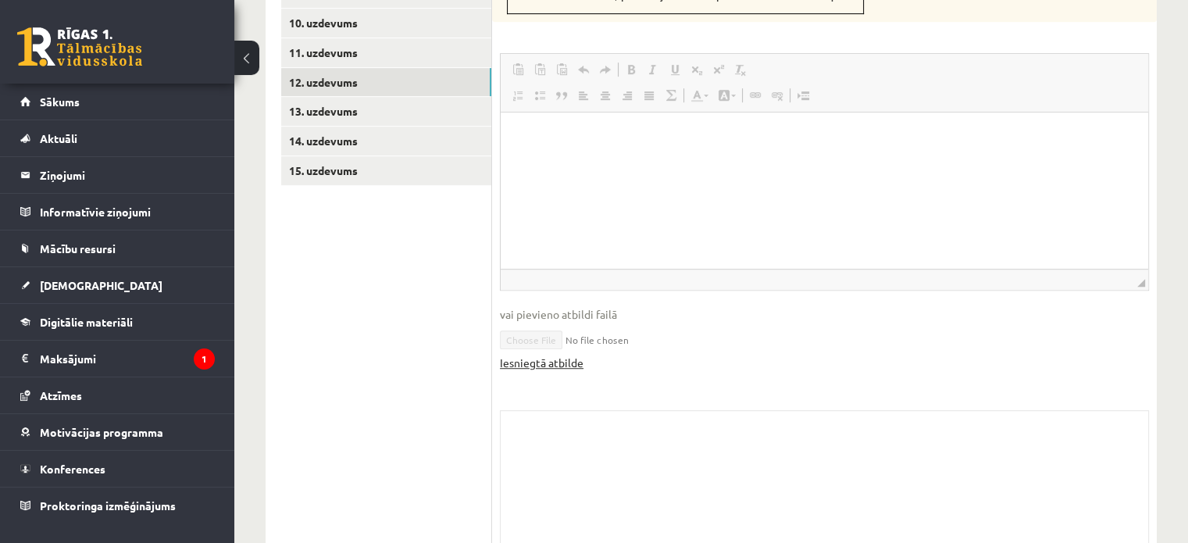
click at [571, 355] on link "Iesniegtā atbilde" at bounding box center [542, 363] width 84 height 16
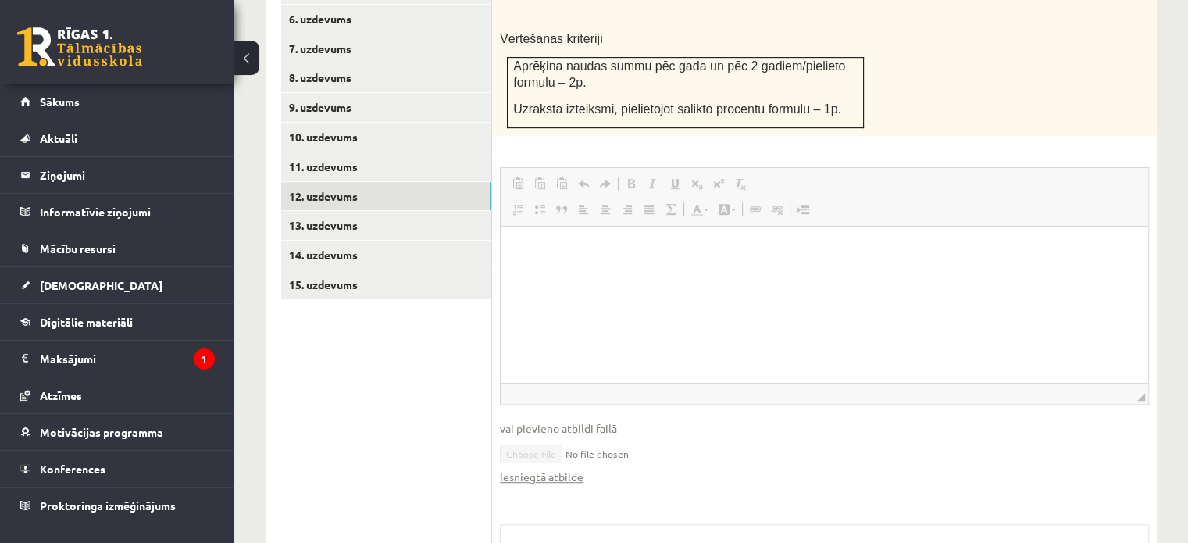
scroll to position [787, 0]
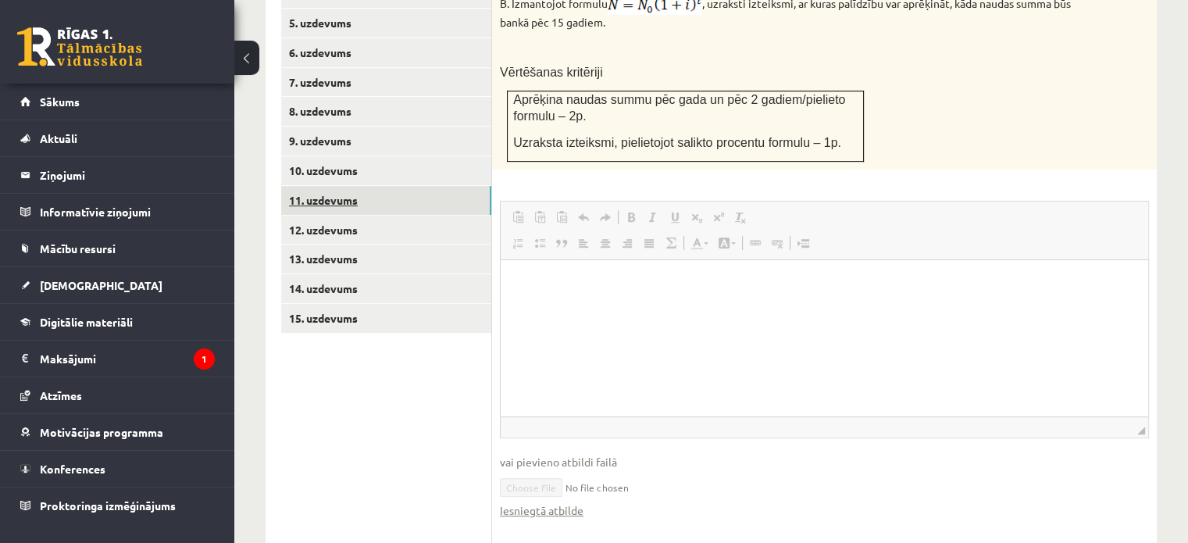
click at [355, 186] on link "11. uzdevums" at bounding box center [386, 200] width 210 height 29
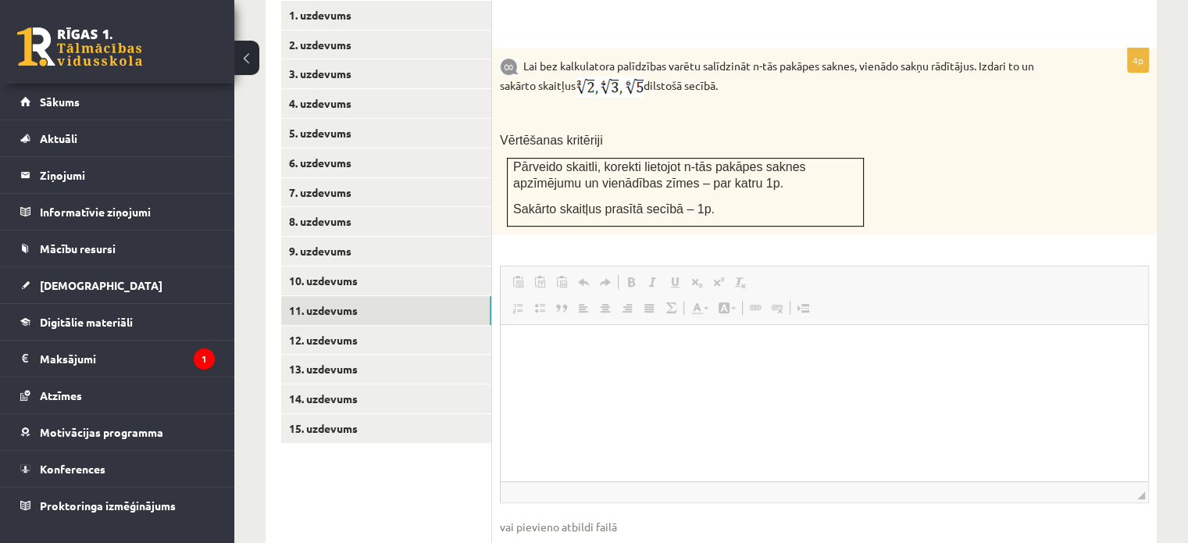
scroll to position [651, 0]
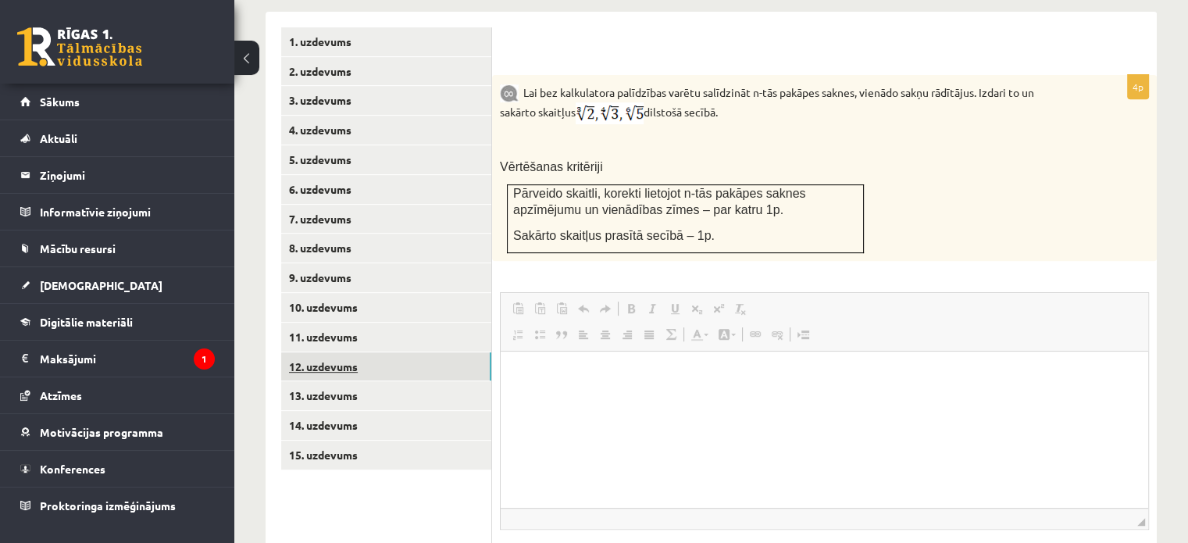
click at [348, 352] on link "12. uzdevums" at bounding box center [386, 366] width 210 height 29
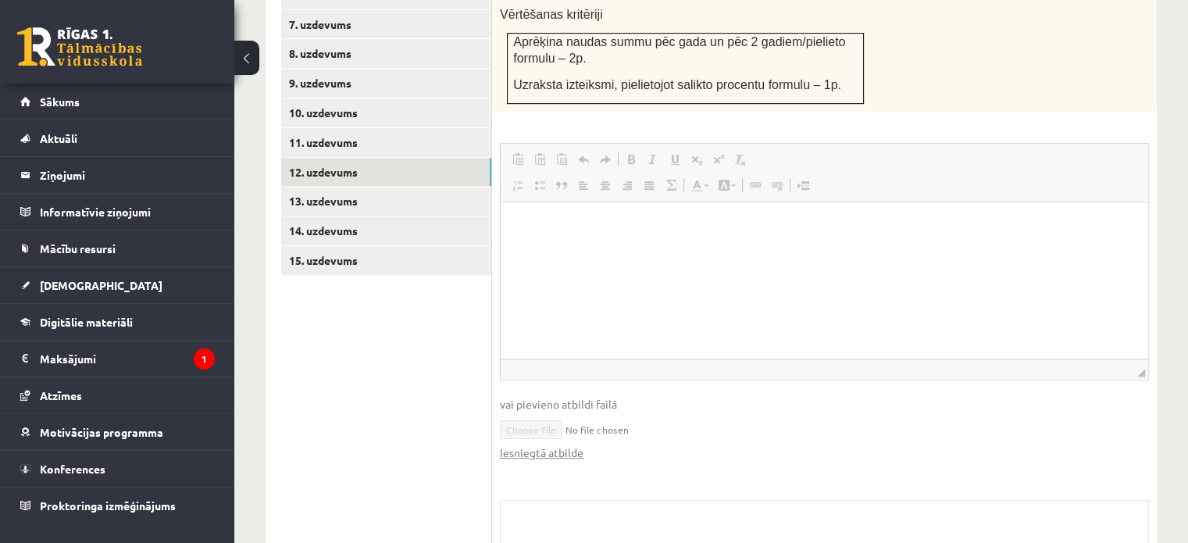
scroll to position [852, 0]
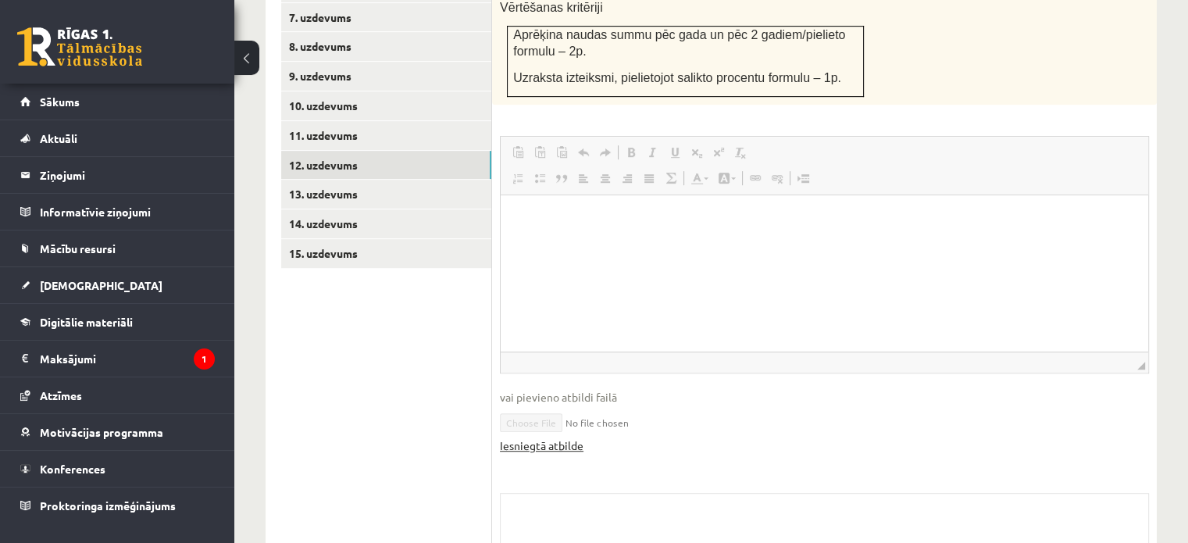
click at [567, 437] on link "Iesniegtā atbilde" at bounding box center [542, 445] width 84 height 16
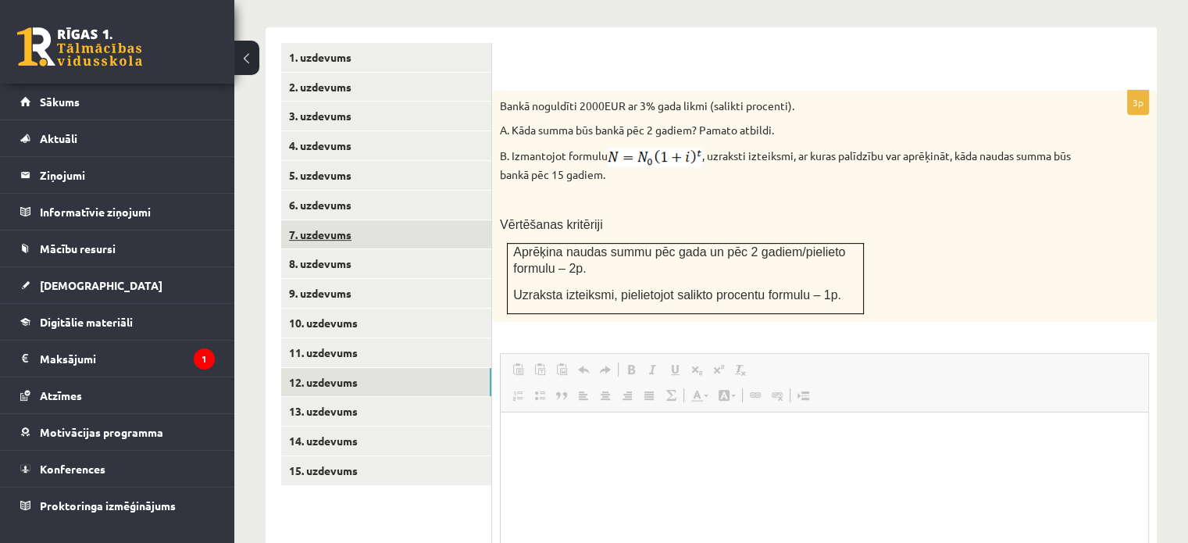
scroll to position [633, 0]
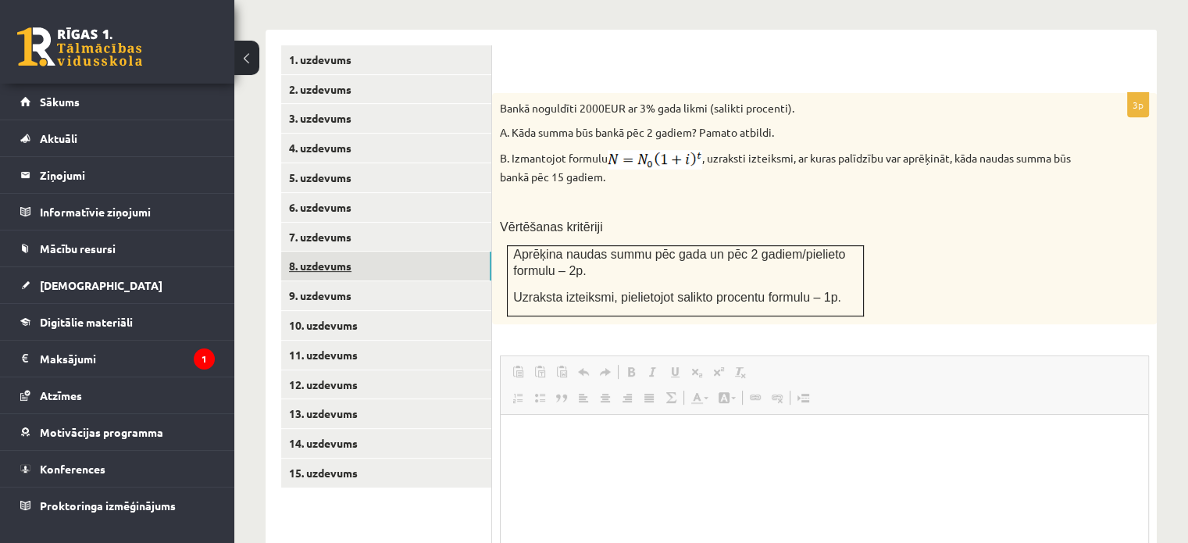
click at [397, 251] on link "8. uzdevums" at bounding box center [386, 265] width 210 height 29
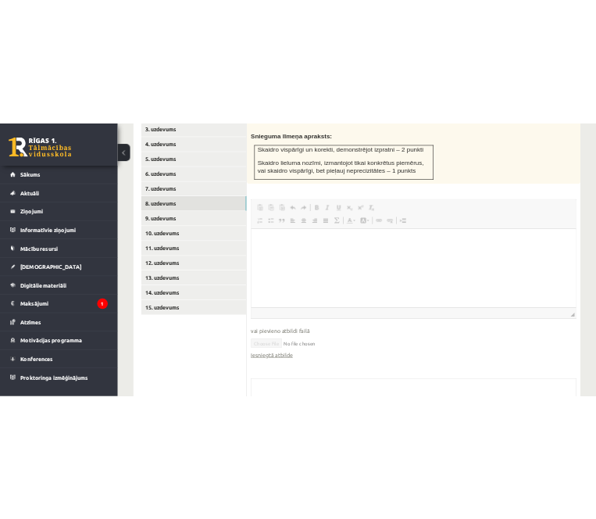
scroll to position [740, 0]
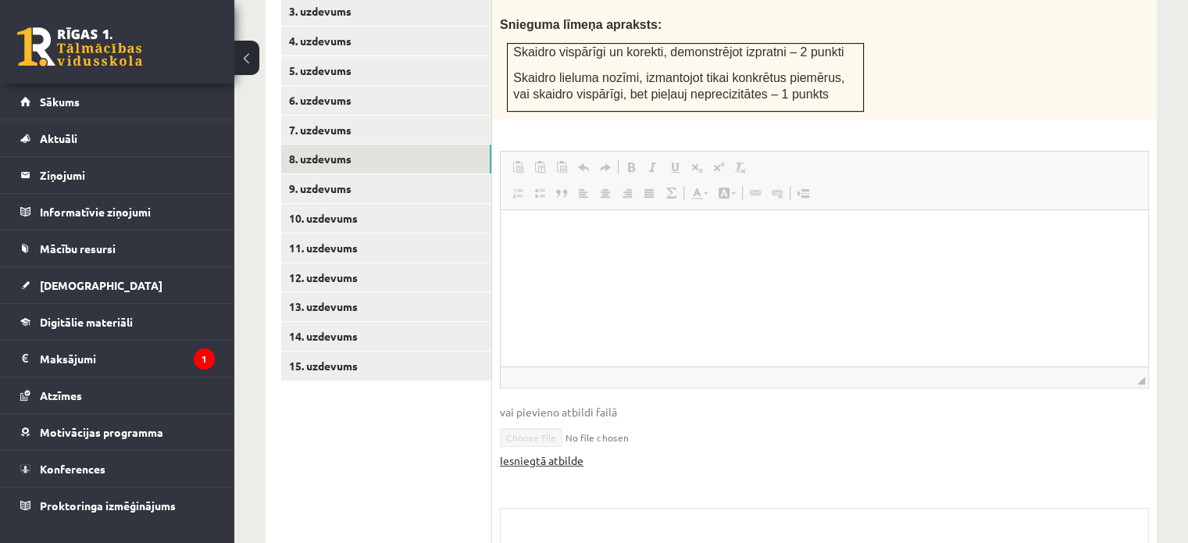
click at [550, 452] on link "Iesniegtā atbilde" at bounding box center [542, 460] width 84 height 16
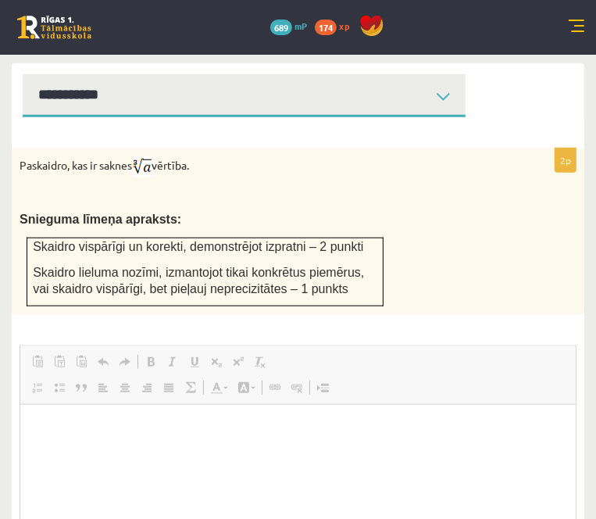
scroll to position [675, 0]
